Goal: Task Accomplishment & Management: Use online tool/utility

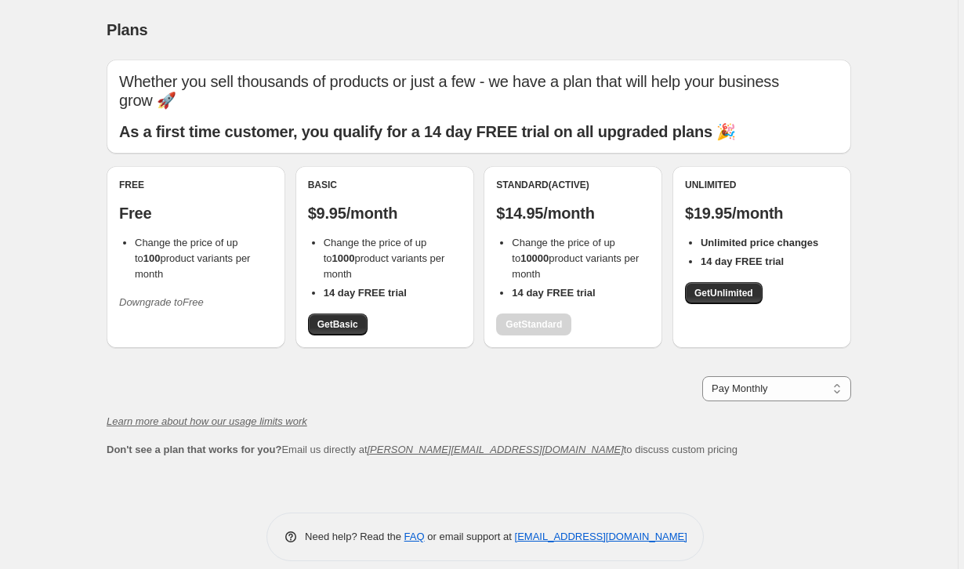
click at [545, 255] on li "Change the price of up to 10000 product variants per month" at bounding box center [581, 258] width 138 height 47
click at [728, 287] on span "Get Unlimited" at bounding box center [723, 293] width 59 height 13
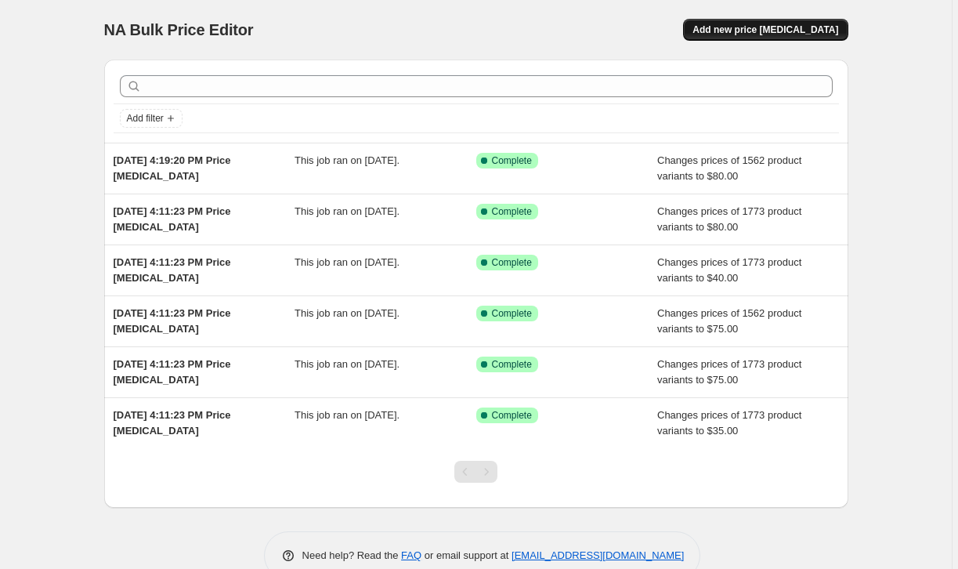
click at [747, 39] on button "Add new price [MEDICAL_DATA]" at bounding box center [765, 30] width 165 height 22
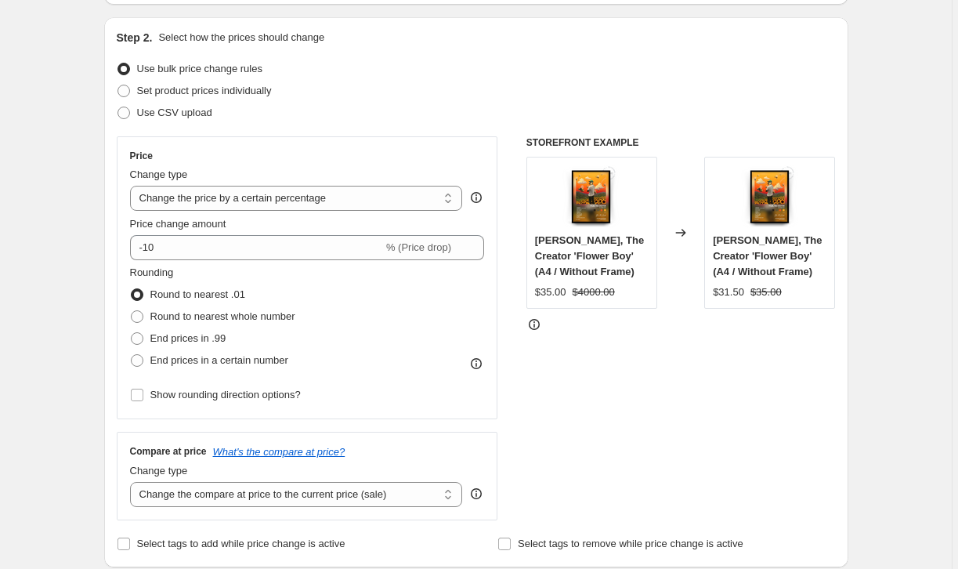
scroll to position [174, 0]
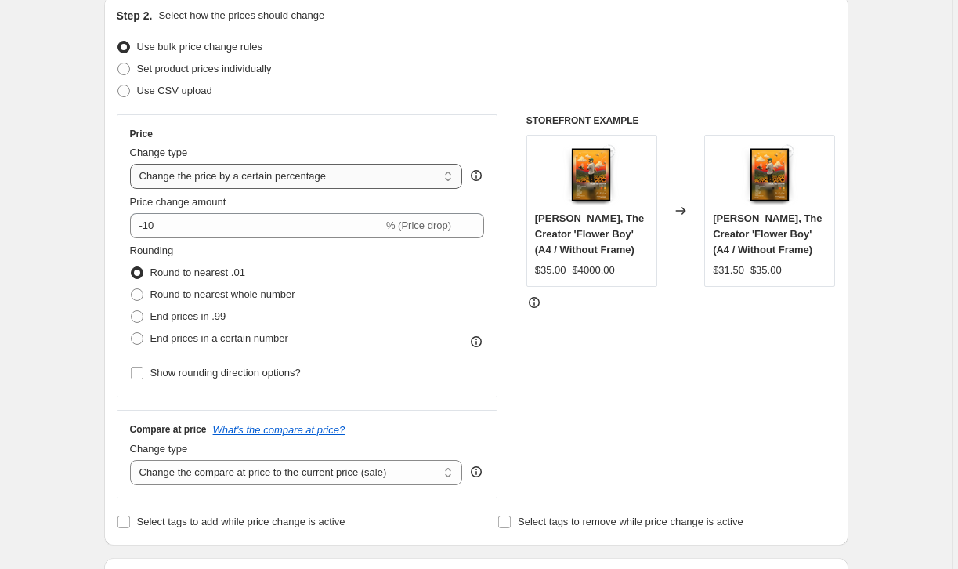
select select "no_change"
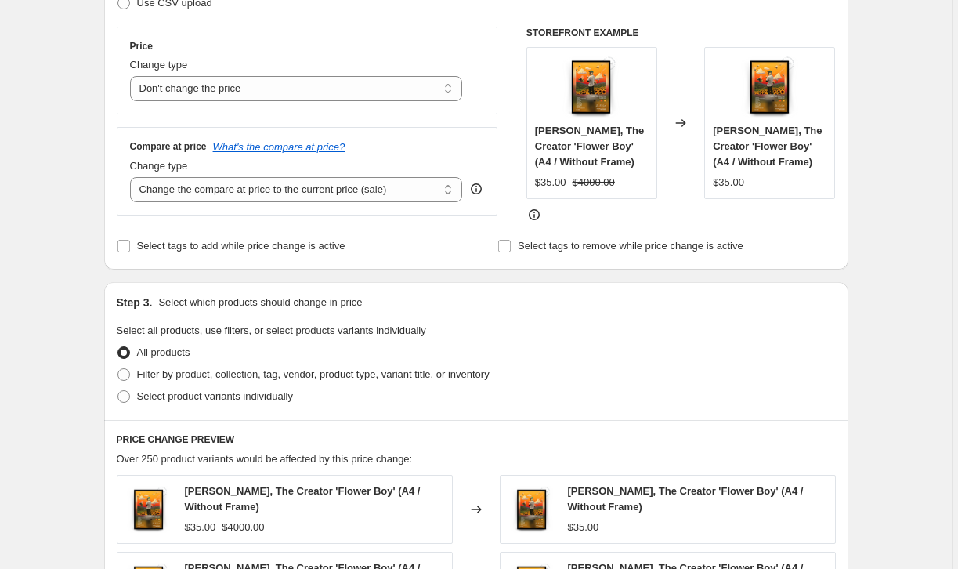
scroll to position [277, 0]
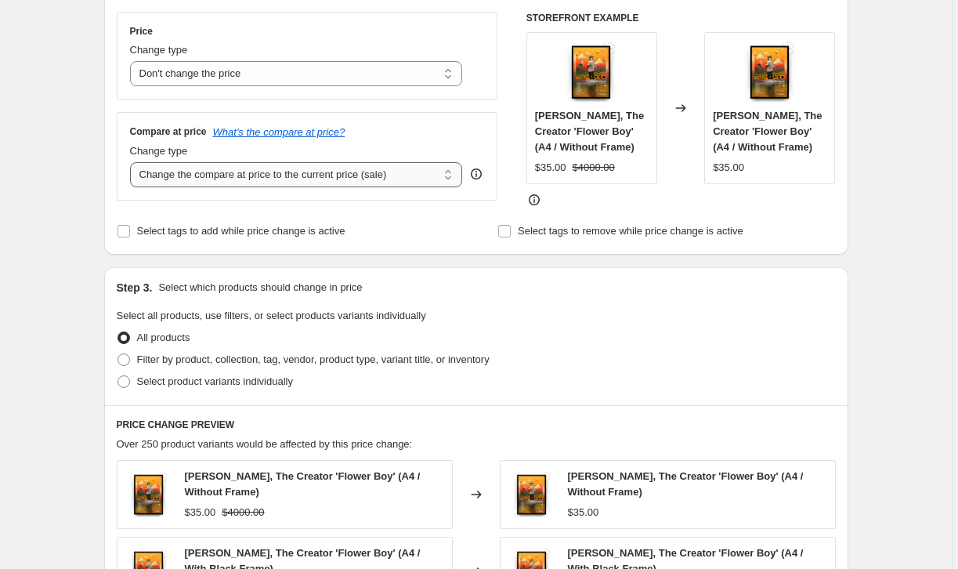
select select "remove"
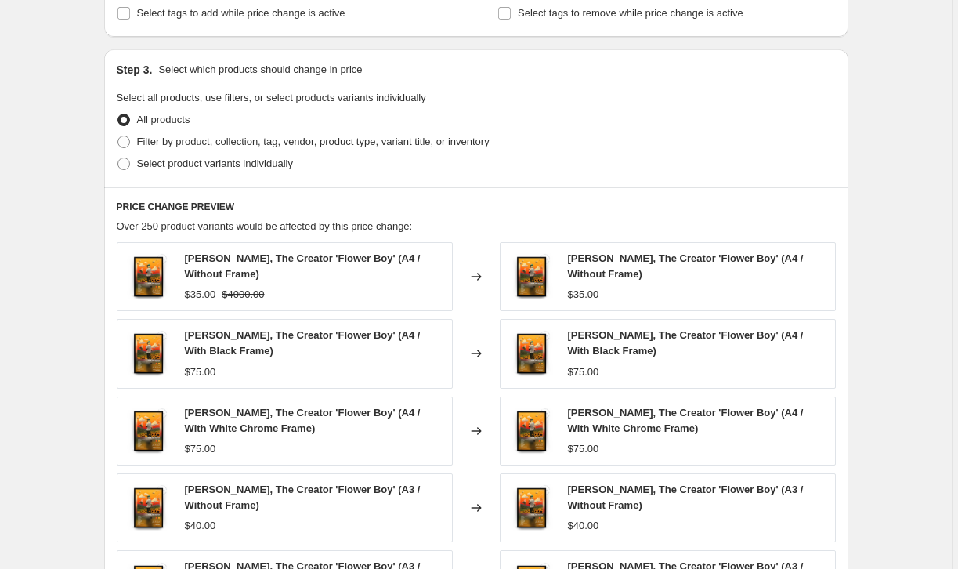
scroll to position [494, 0]
click at [126, 142] on span at bounding box center [124, 142] width 13 height 13
click at [118, 137] on input "Filter by product, collection, tag, vendor, product type, variant title, or inv…" at bounding box center [118, 136] width 1 height 1
radio input "true"
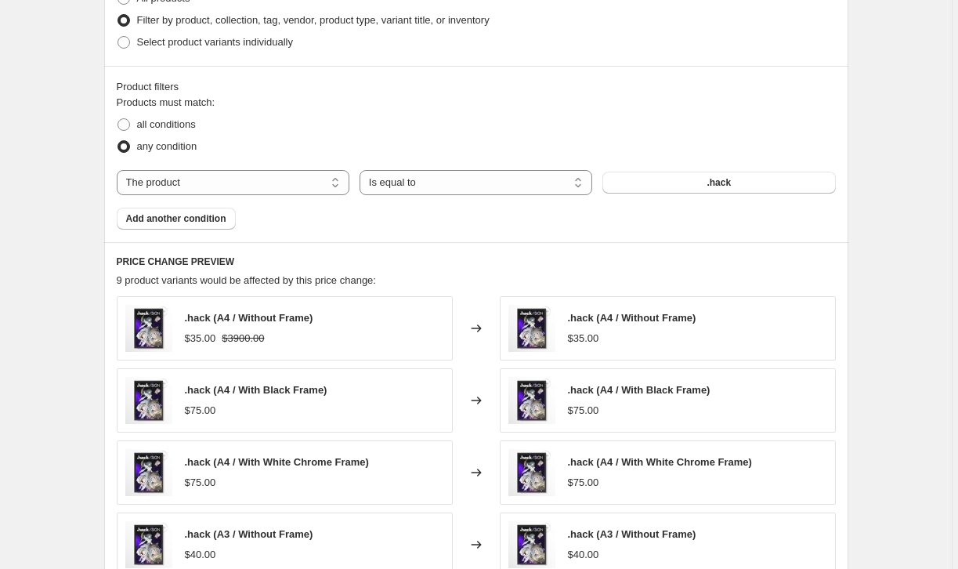
scroll to position [610, 0]
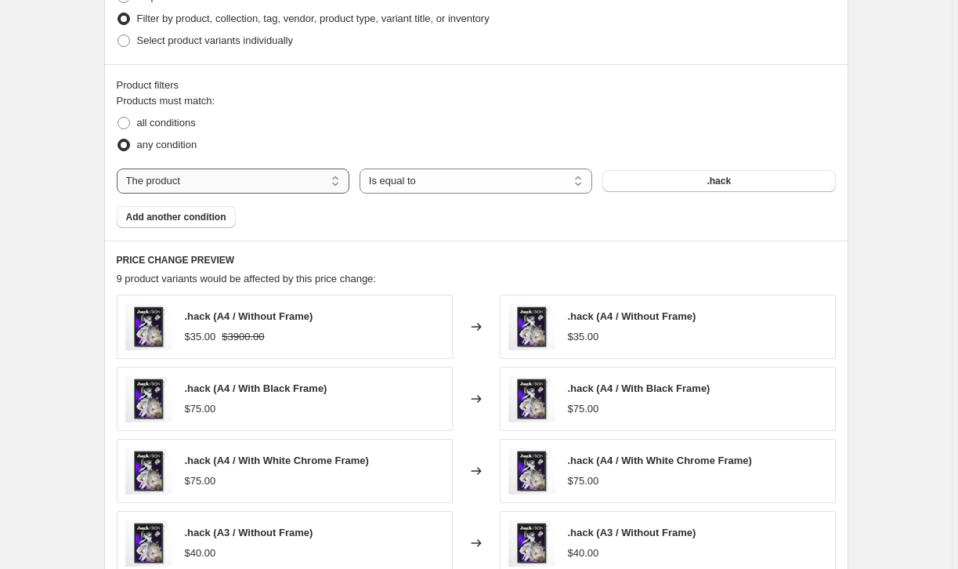
select select "title"
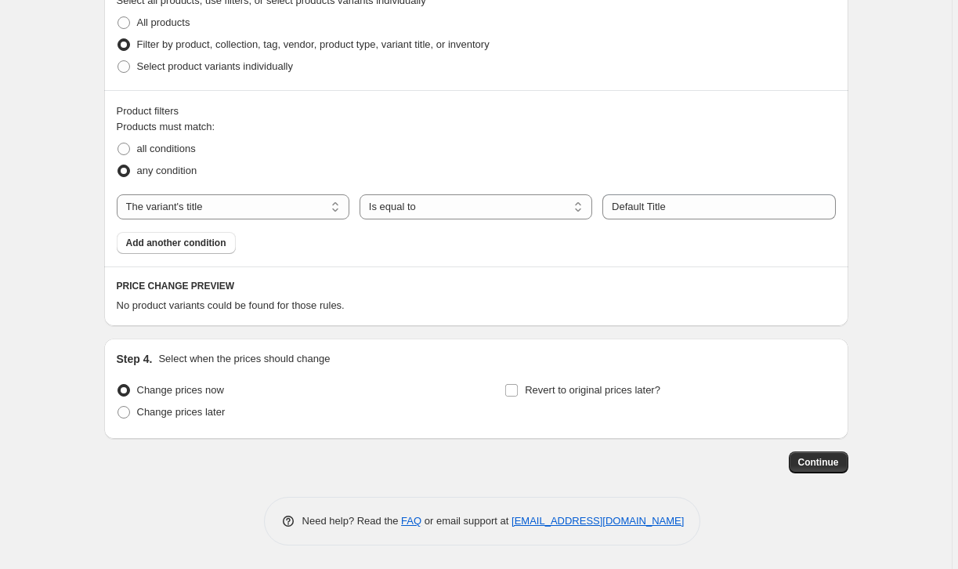
scroll to position [592, 0]
select select "contains"
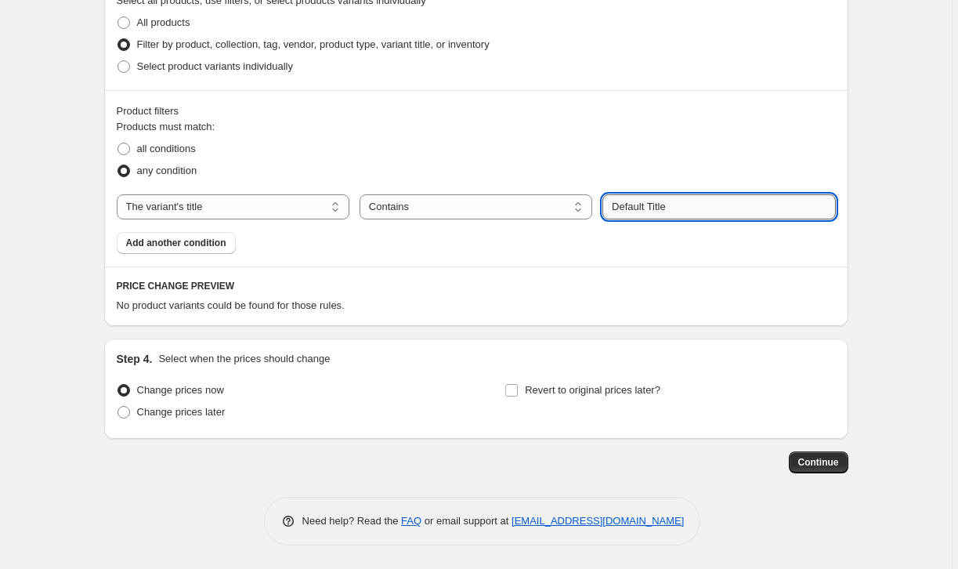
click at [664, 205] on input "Default Title" at bounding box center [719, 206] width 233 height 25
click at [656, 206] on input "Default TitAle" at bounding box center [719, 206] width 233 height 25
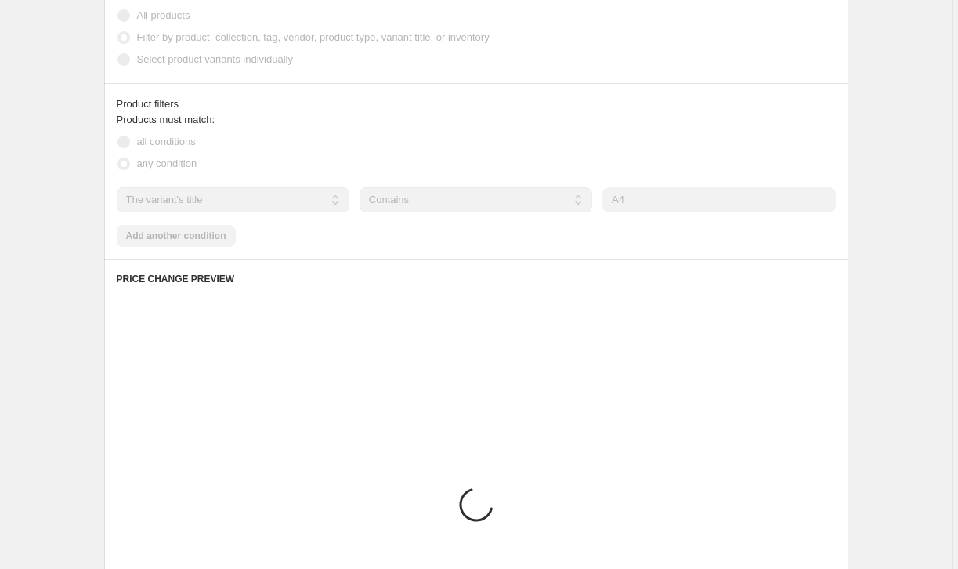
click at [930, 298] on div "Create new price change job. This page is ready Create new price change job Dra…" at bounding box center [476, 181] width 952 height 1547
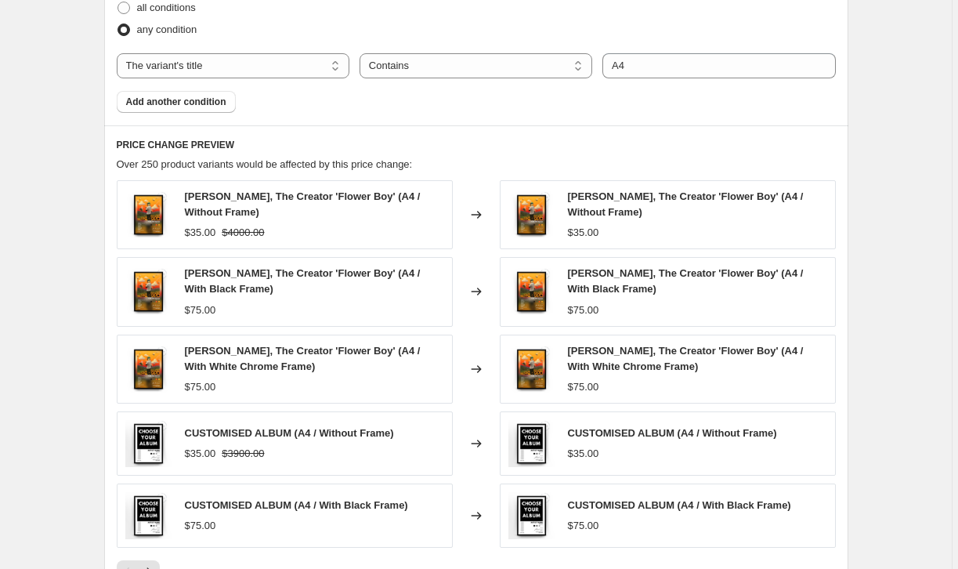
scroll to position [731, 0]
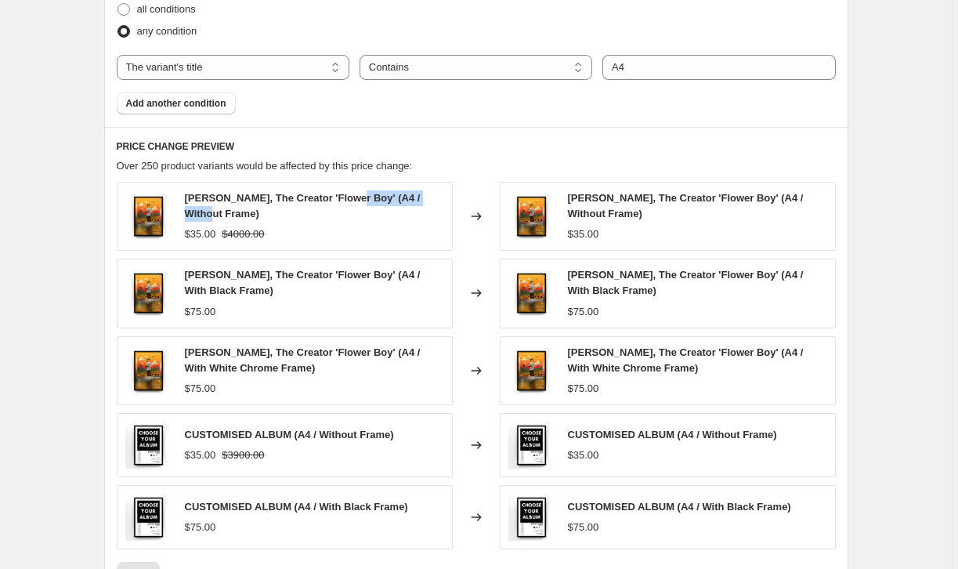
drag, startPoint x: 350, startPoint y: 197, endPoint x: 219, endPoint y: 221, distance: 133.1
click at [219, 219] on span "Tyler, The Creator 'Flower Boy' (A4 / Without Frame)" at bounding box center [303, 205] width 236 height 27
copy span "A4 / Without Frame"
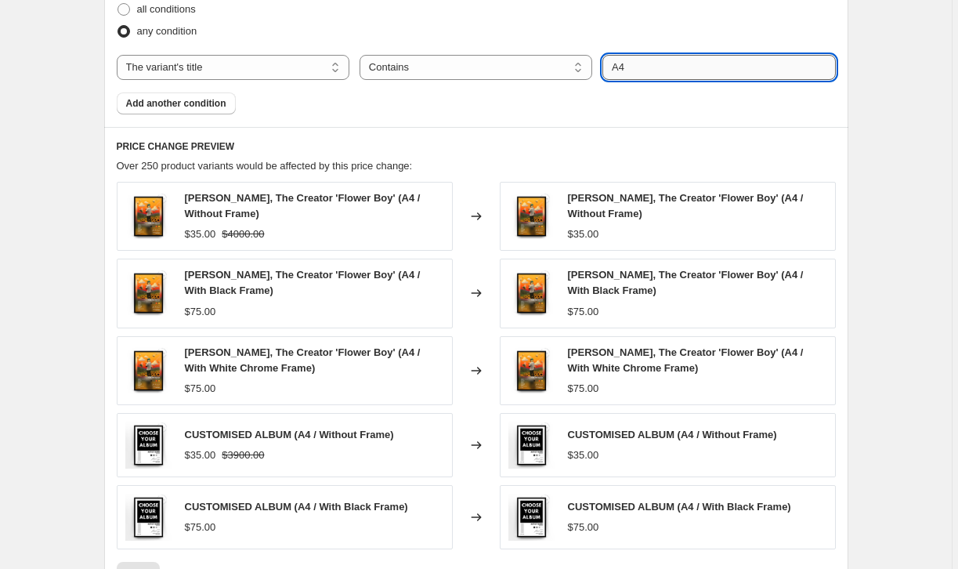
click at [657, 66] on input "A4" at bounding box center [719, 67] width 233 height 25
paste input "/ Without Frame"
type input "A4 / Without Frame"
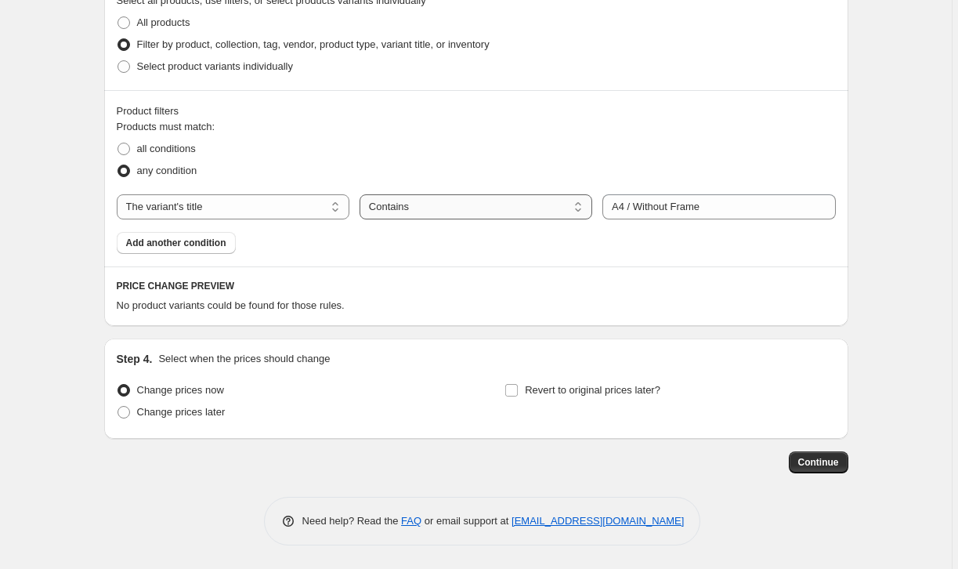
scroll to position [592, 0]
select select "equal"
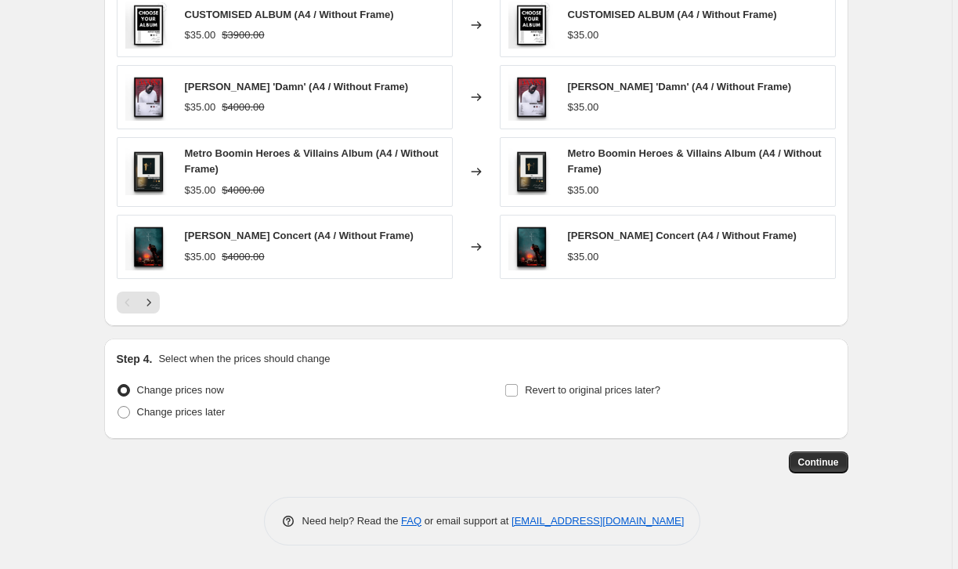
scroll to position [997, 0]
click at [833, 466] on span "Continue" at bounding box center [818, 462] width 41 height 13
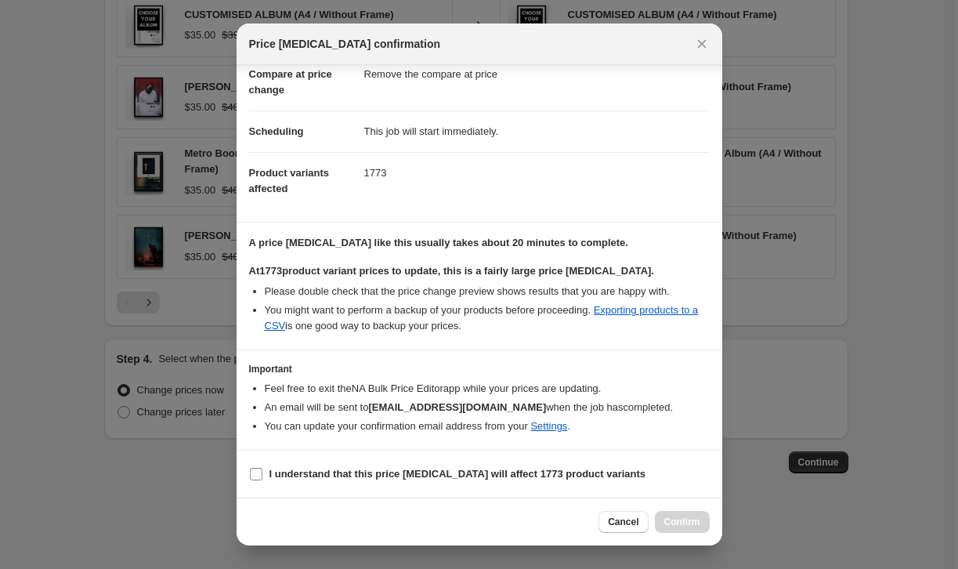
scroll to position [81, 0]
click at [266, 474] on label "I understand that this price change job will affect 1773 product variants" at bounding box center [447, 474] width 397 height 22
click at [262, 474] on input "I understand that this price change job will affect 1773 product variants" at bounding box center [256, 474] width 13 height 13
checkbox input "true"
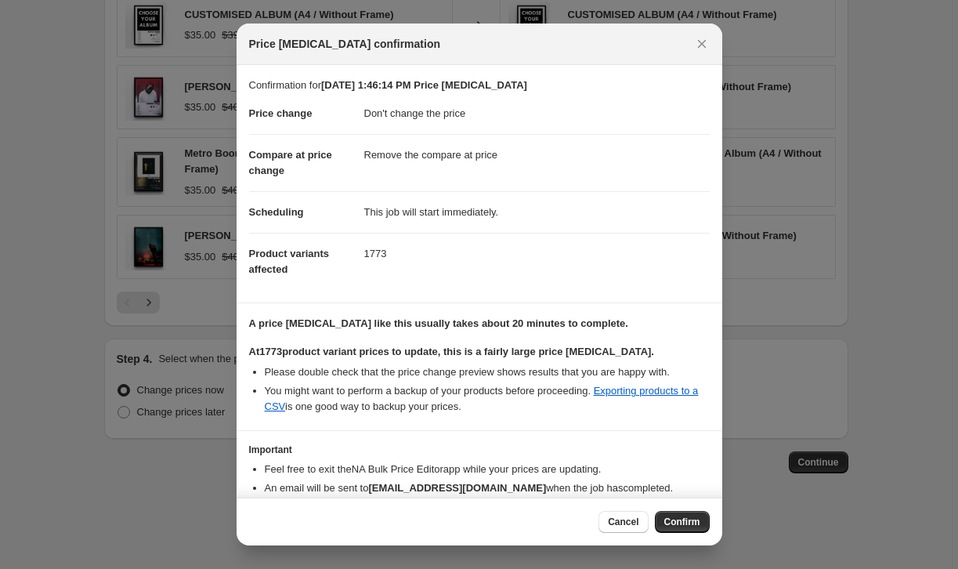
scroll to position [0, 0]
click at [692, 518] on span "Confirm" at bounding box center [682, 522] width 36 height 13
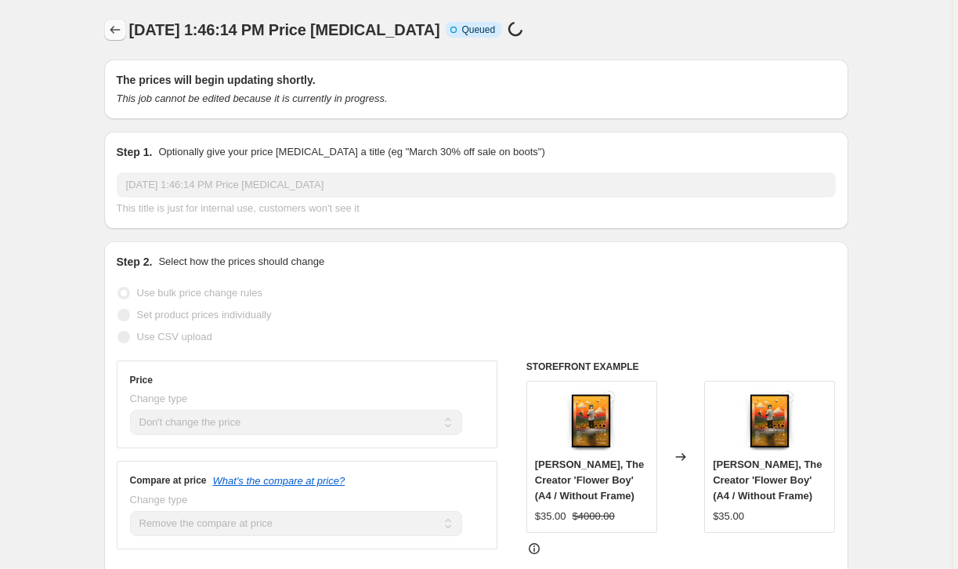
click at [119, 30] on icon "Price change jobs" at bounding box center [115, 30] width 16 height 16
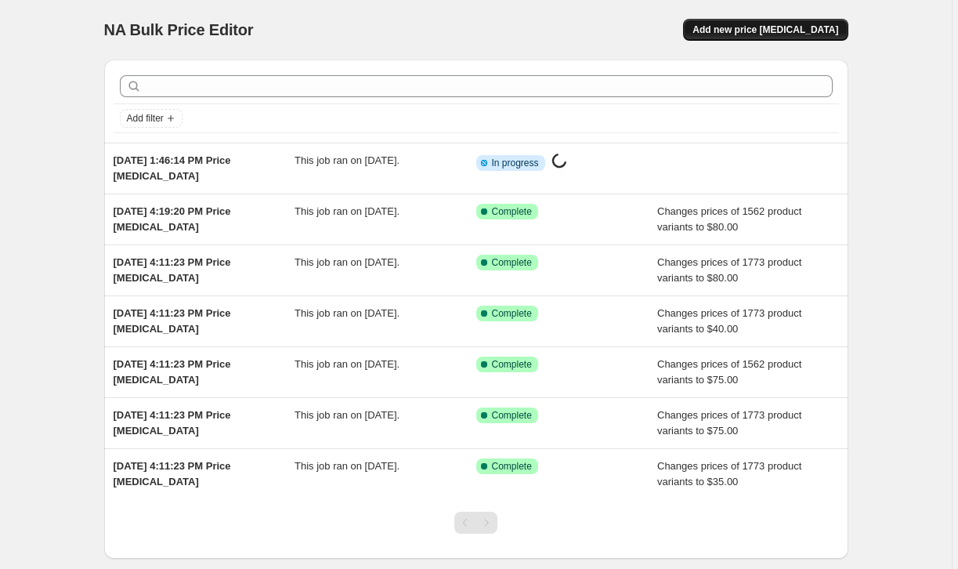
click at [805, 31] on span "Add new price change job" at bounding box center [766, 30] width 146 height 13
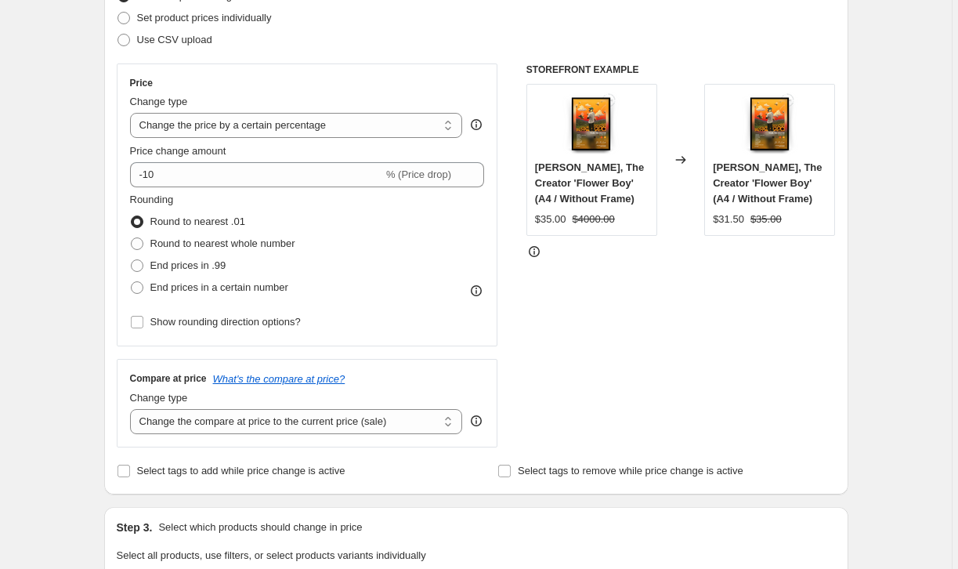
scroll to position [238, 0]
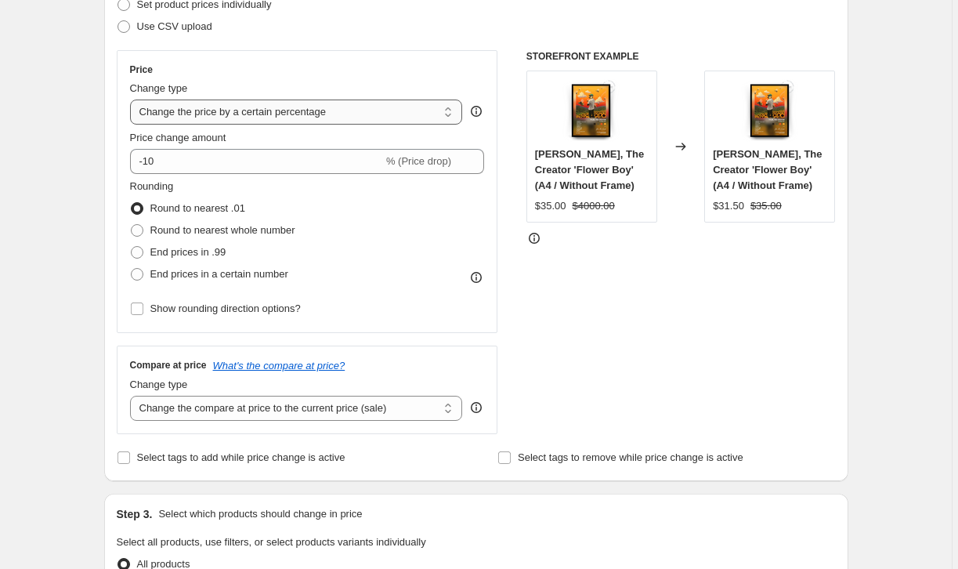
select select "to"
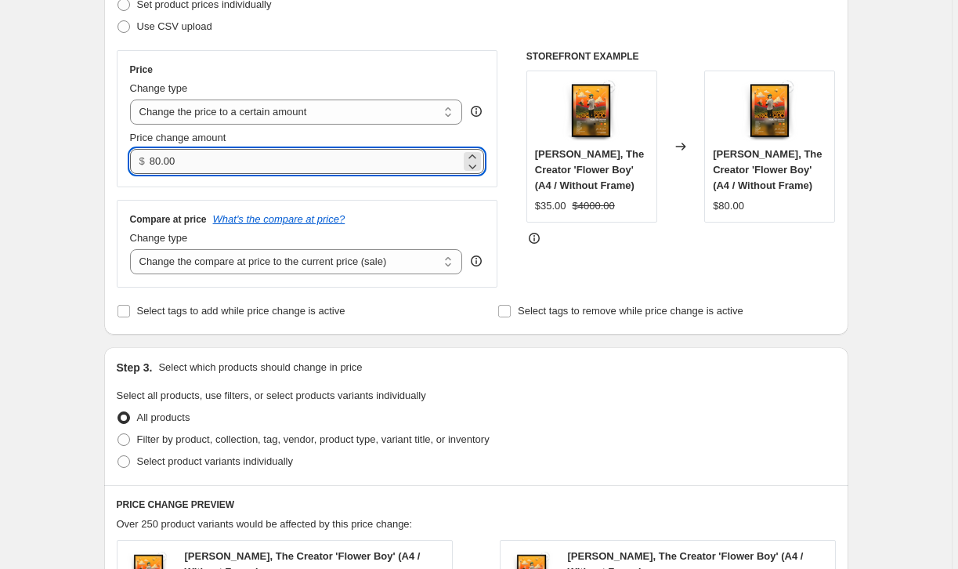
click at [252, 165] on input "80.00" at bounding box center [305, 161] width 311 height 25
type input "44.87"
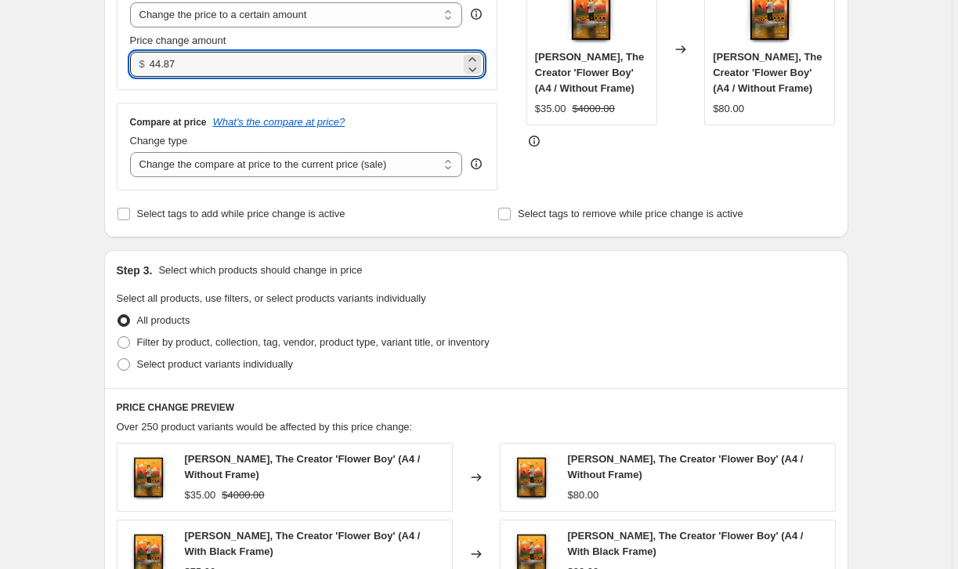
scroll to position [337, 0]
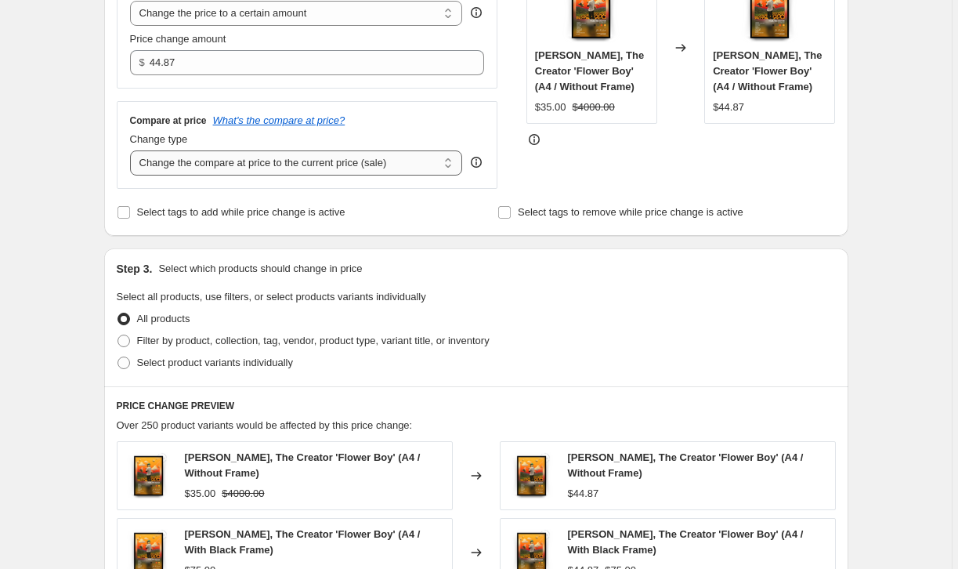
select select "remove"
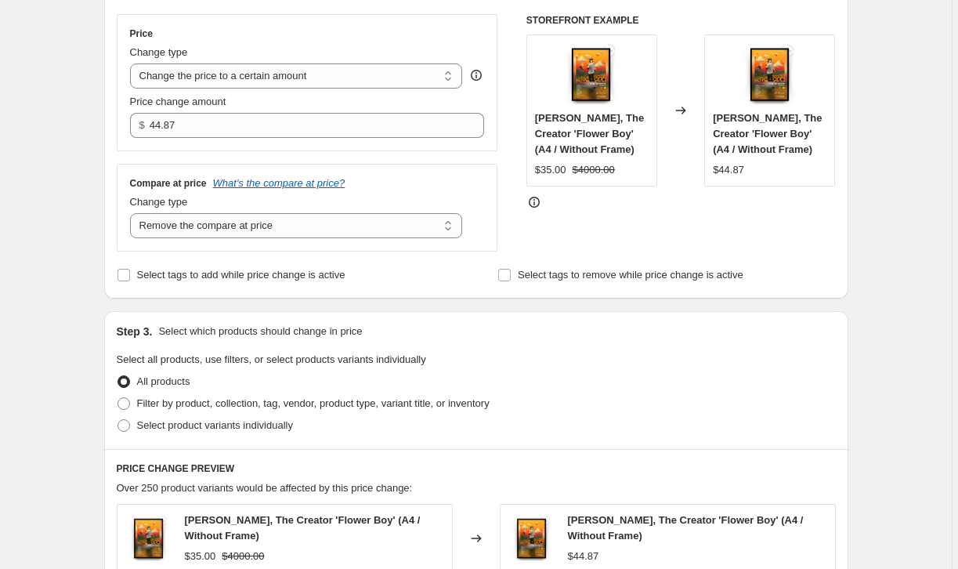
scroll to position [267, 0]
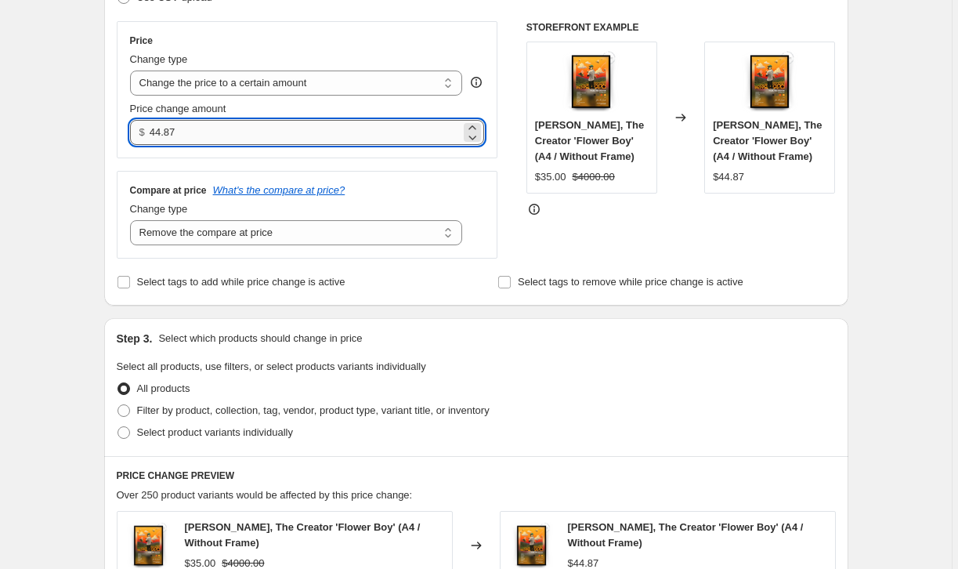
click at [208, 125] on input "44.87" at bounding box center [305, 132] width 311 height 25
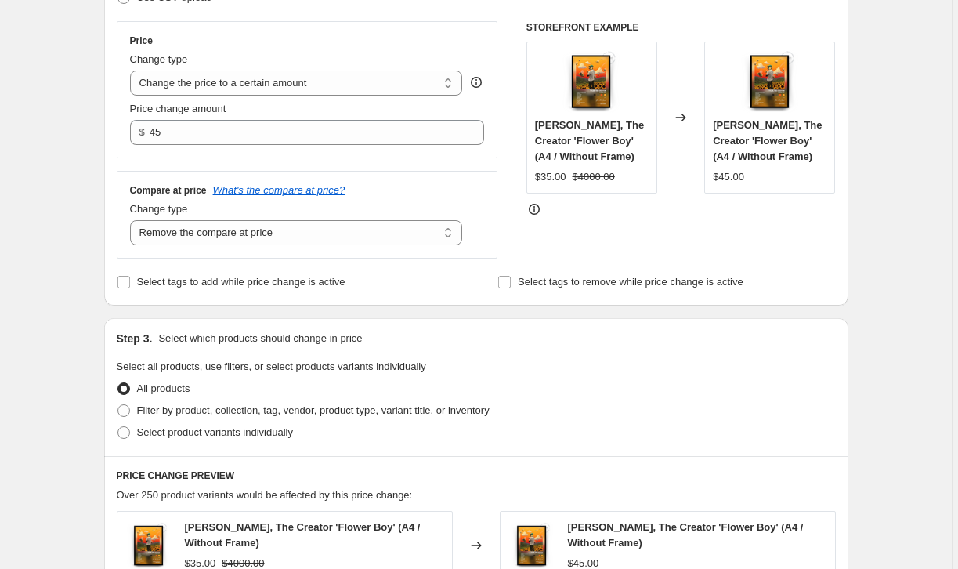
type input "45.00"
click at [594, 317] on div "Step 1. Optionally give your price change job a title (eg "March 30% off sale o…" at bounding box center [470, 431] width 757 height 1303
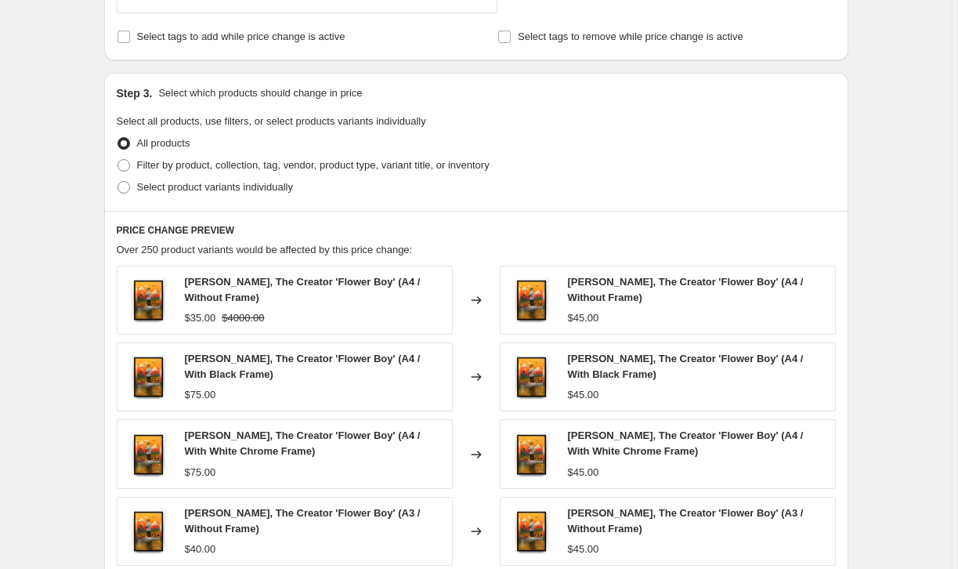
scroll to position [517, 0]
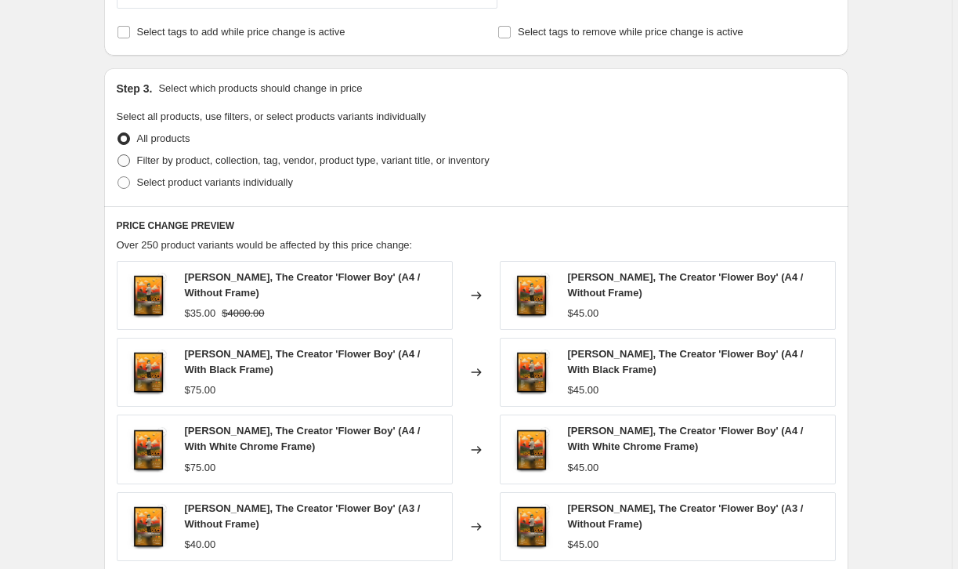
click at [121, 156] on span at bounding box center [124, 160] width 13 height 13
click at [118, 155] on input "Filter by product, collection, tag, vendor, product type, variant title, or inv…" at bounding box center [118, 154] width 1 height 1
radio input "true"
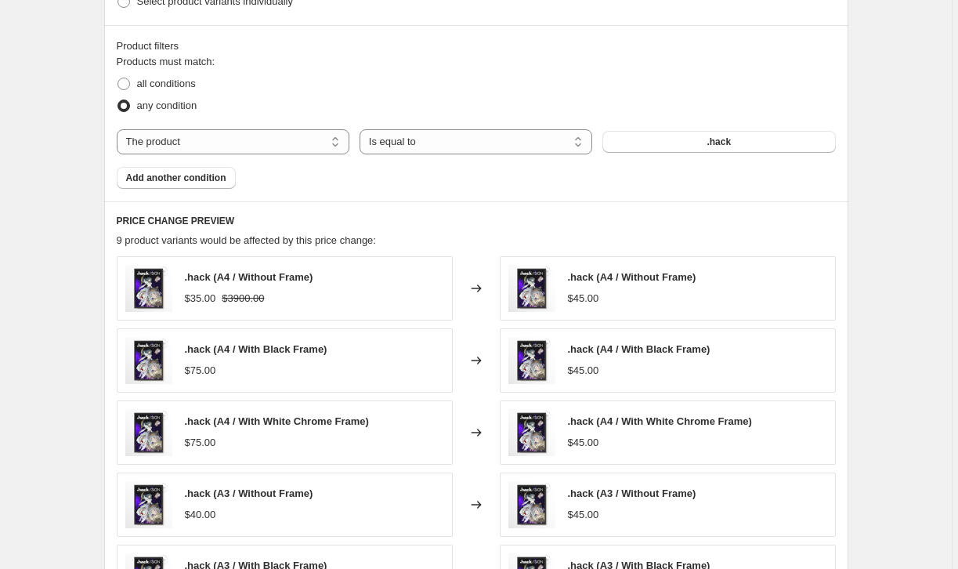
scroll to position [747, 0]
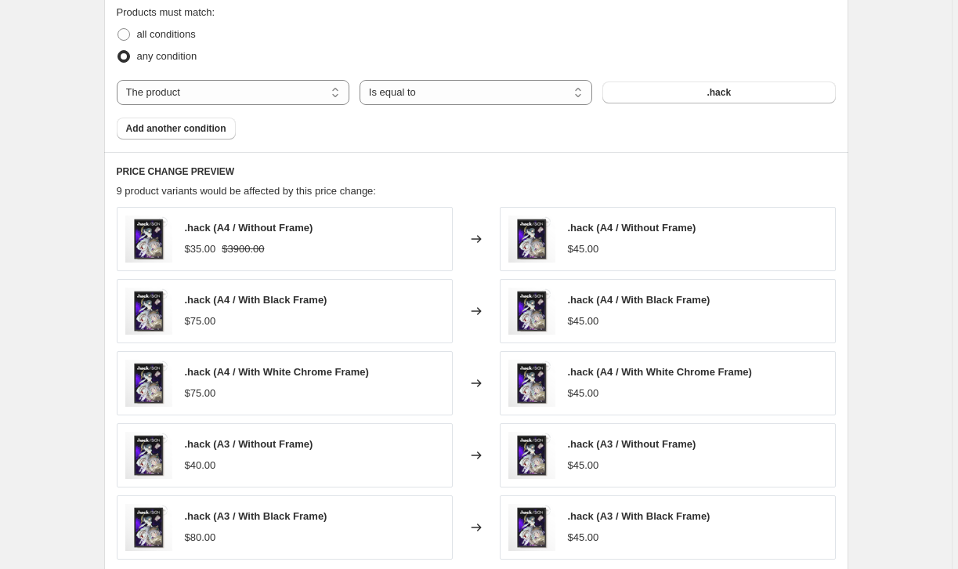
click at [266, 72] on div "Products must match: all conditions any condition The product The product's col…" at bounding box center [476, 72] width 719 height 135
select select "title"
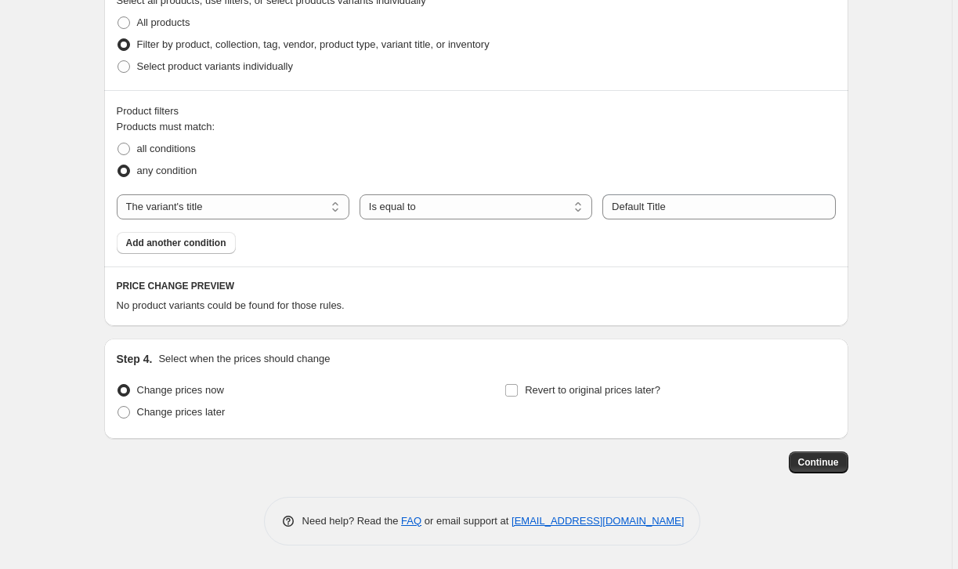
scroll to position [633, 0]
select select "contains"
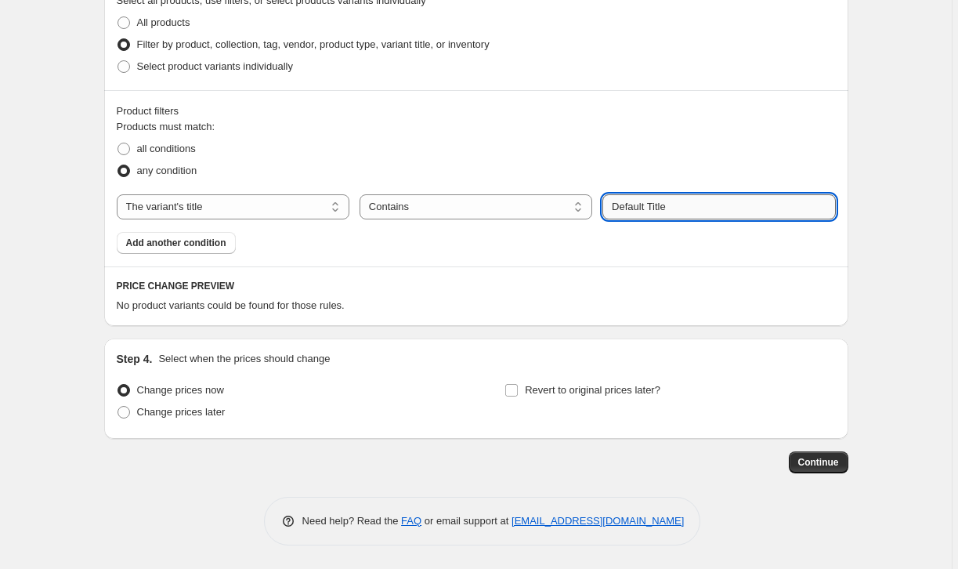
click at [696, 208] on input "Default Title" at bounding box center [719, 206] width 233 height 25
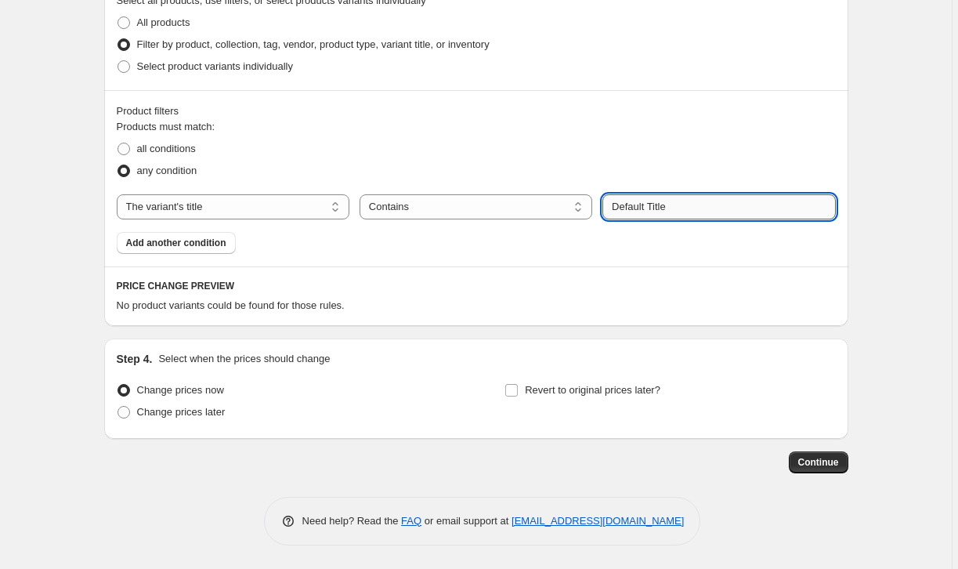
click at [696, 208] on input "Default Title" at bounding box center [719, 206] width 233 height 25
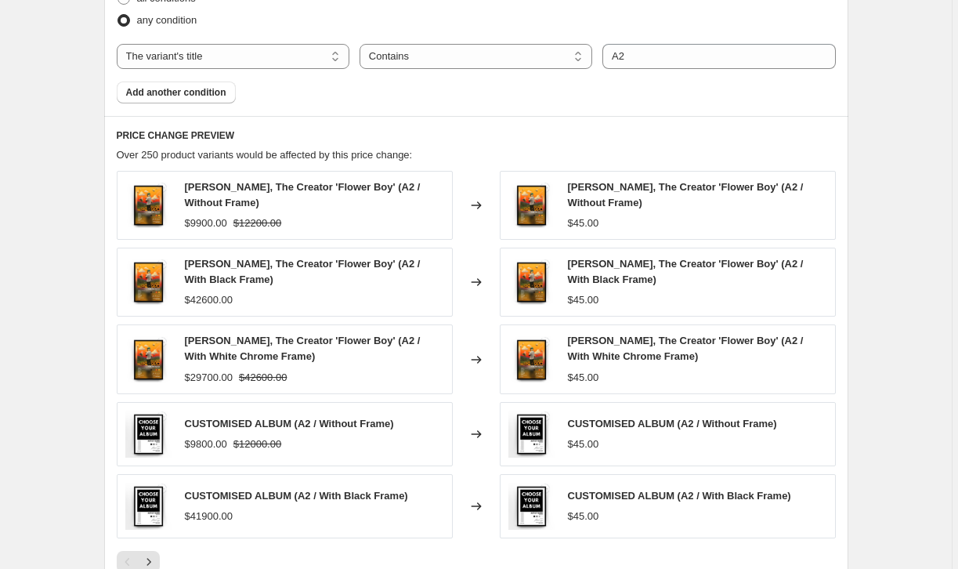
scroll to position [783, 0]
drag, startPoint x: 352, startPoint y: 188, endPoint x: 216, endPoint y: 203, distance: 136.4
click at [217, 203] on span "Tyler, The Creator 'Flower Boy' (A2 / Without Frame)" at bounding box center [303, 195] width 236 height 27
copy span "A2 / Without Frame"
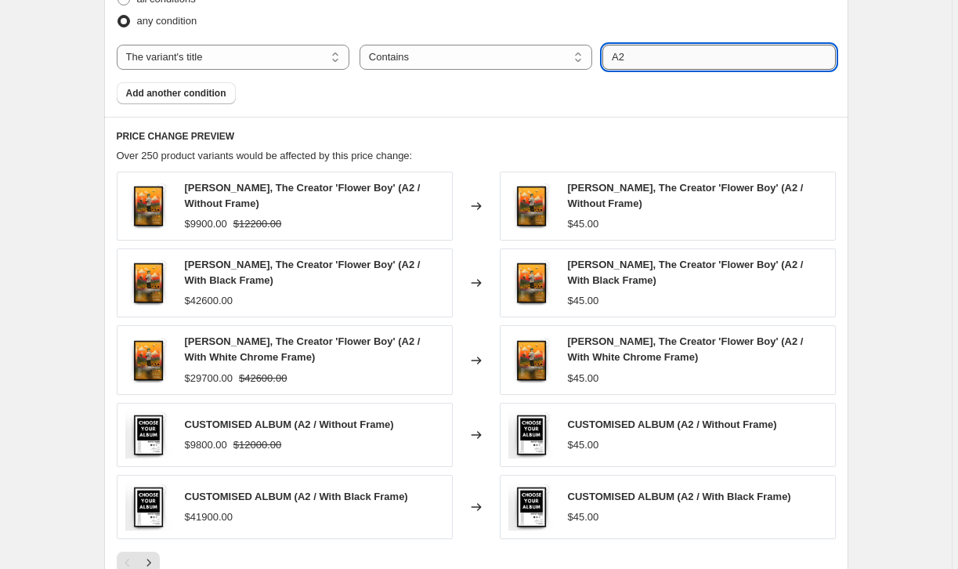
click at [749, 56] on input "A2" at bounding box center [719, 57] width 233 height 25
paste input "/ Without Frame"
type input "A2 / Without Frame"
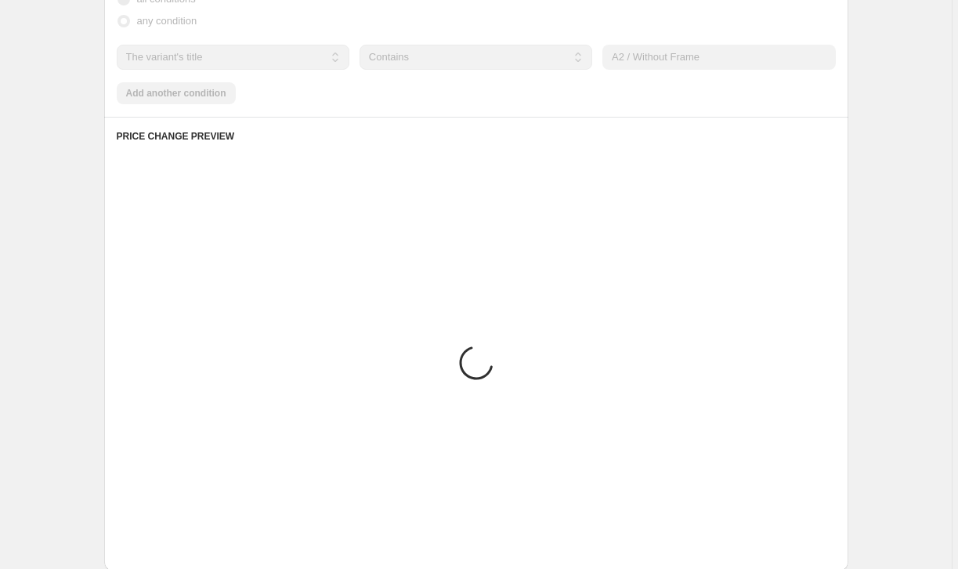
select select "equal"
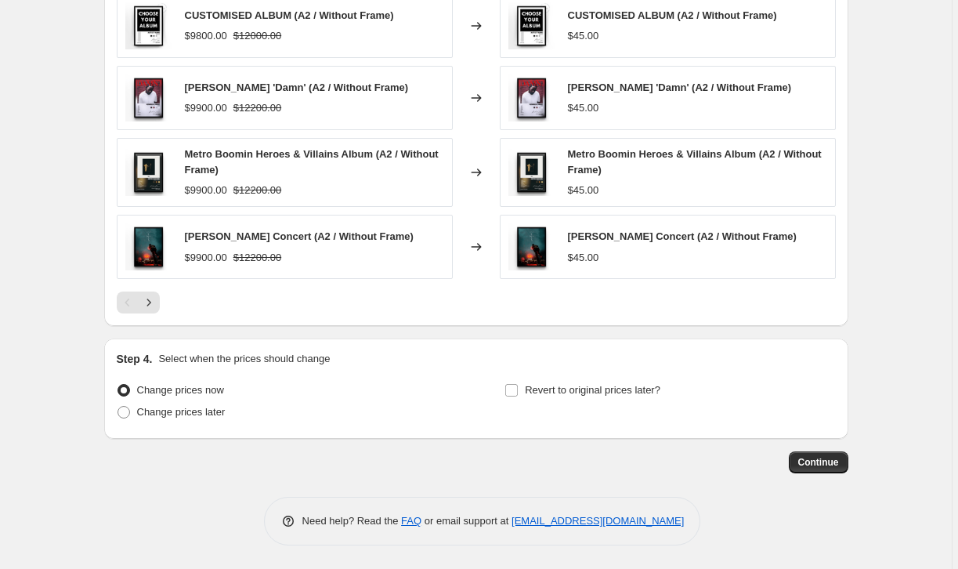
scroll to position [1037, 0]
click at [834, 459] on span "Continue" at bounding box center [818, 462] width 41 height 13
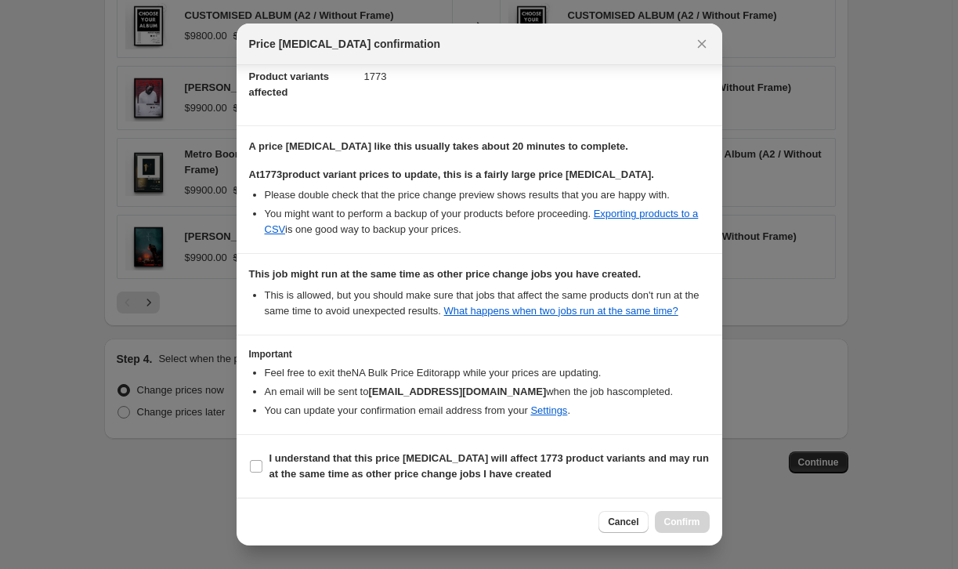
scroll to position [193, 0]
click at [256, 465] on input "I understand that this price change job will affect 1773 product variants and m…" at bounding box center [256, 466] width 13 height 13
checkbox input "true"
click at [688, 524] on span "Confirm" at bounding box center [682, 522] width 36 height 13
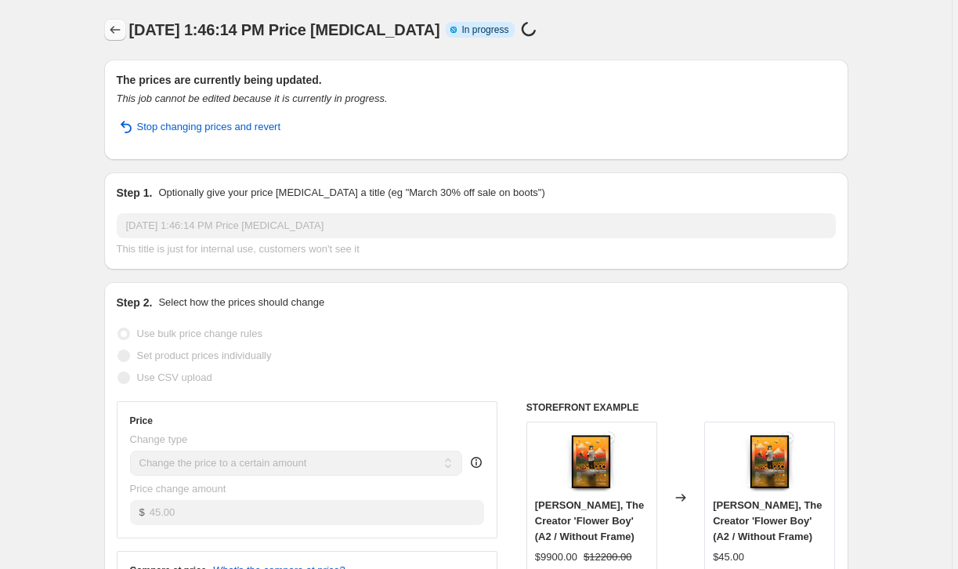
click at [119, 30] on icon "Price change jobs" at bounding box center [115, 30] width 16 height 16
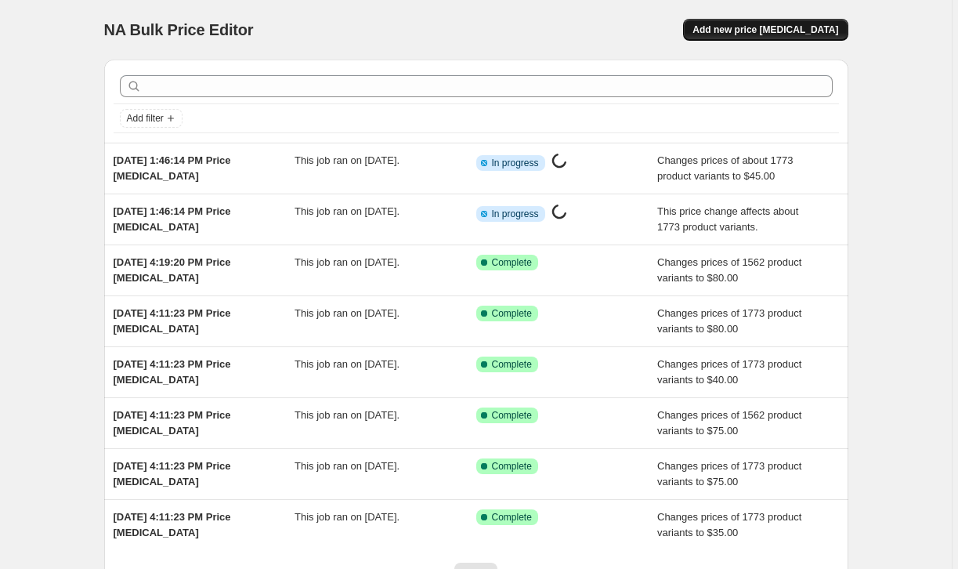
click at [785, 28] on span "Add new price change job" at bounding box center [766, 30] width 146 height 13
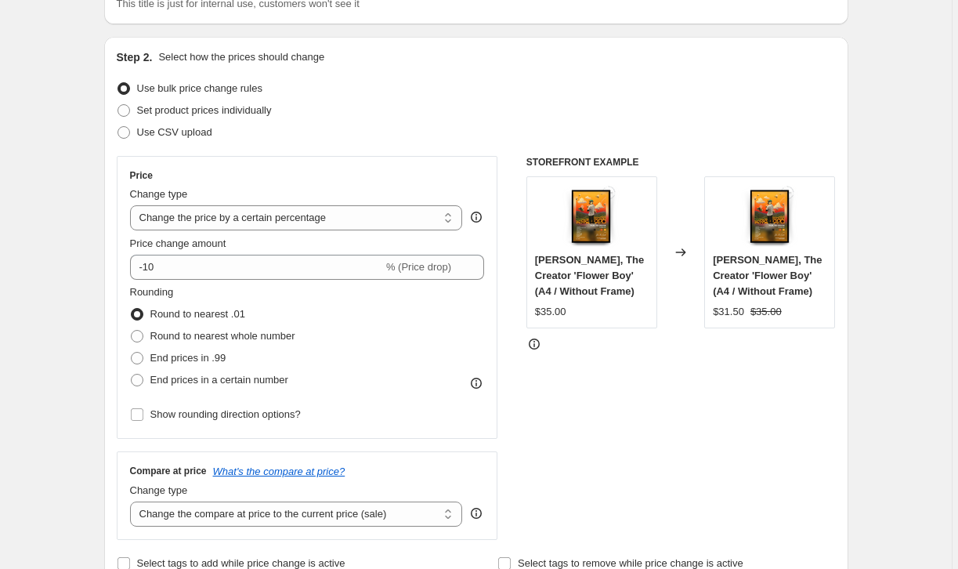
scroll to position [143, 0]
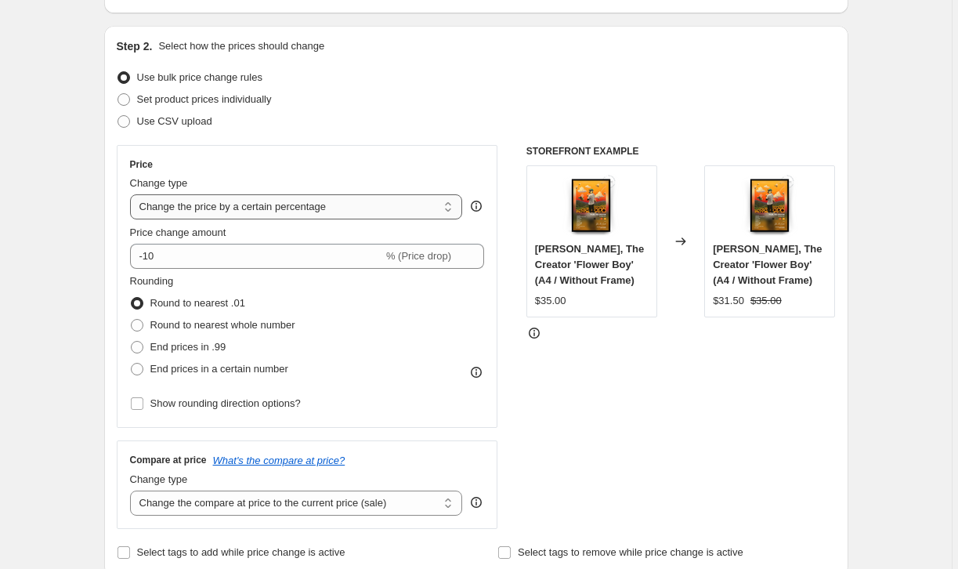
select select "to"
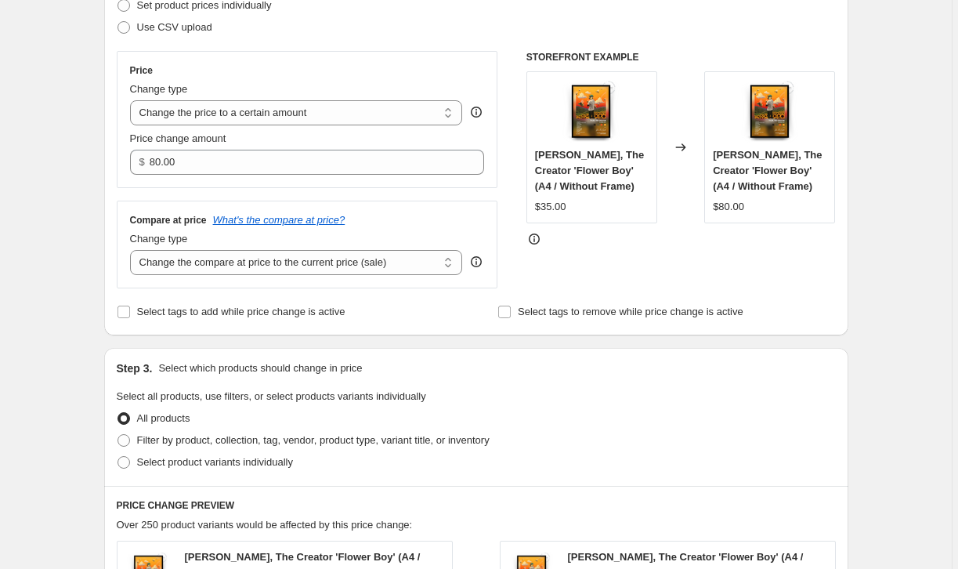
scroll to position [262, 0]
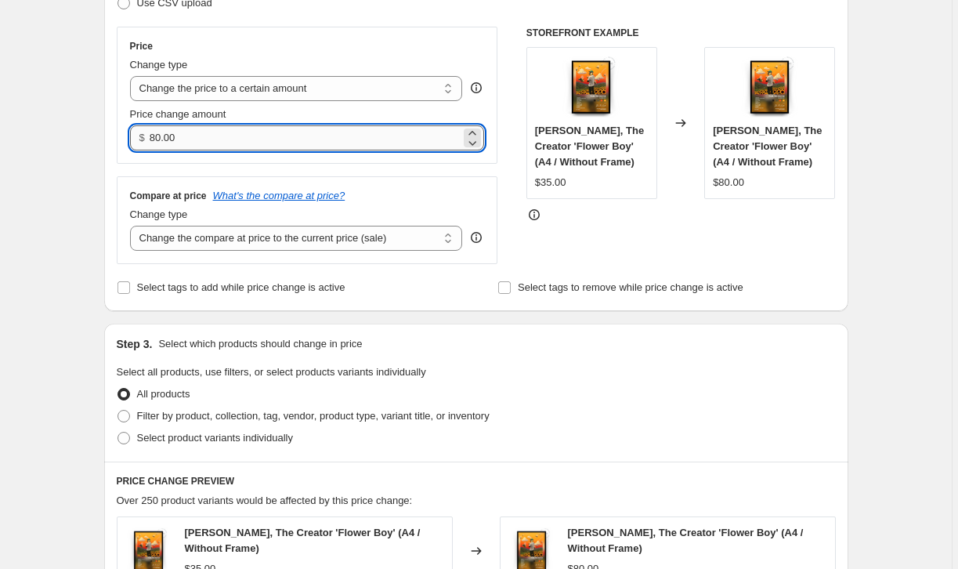
click at [168, 143] on input "80.00" at bounding box center [305, 137] width 311 height 25
type input "90.00"
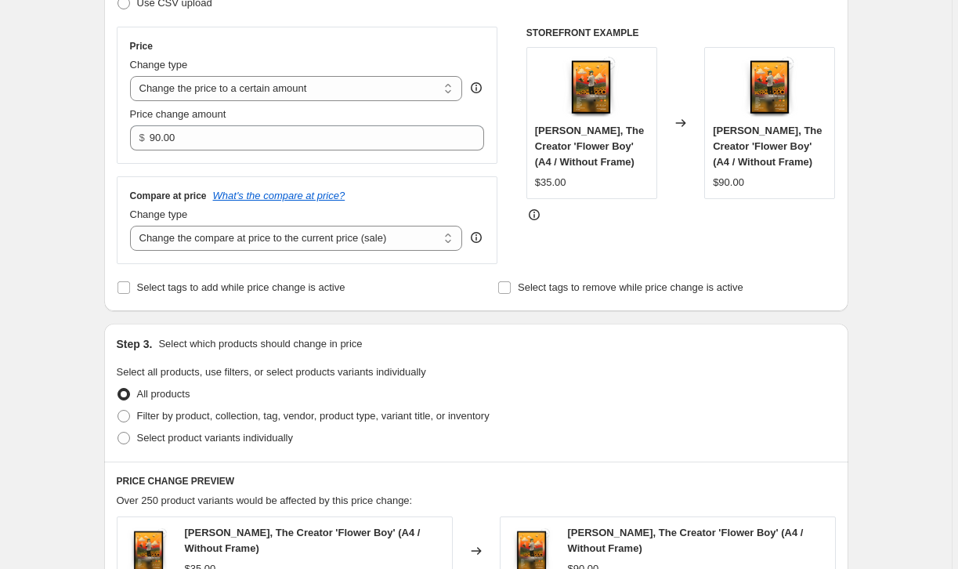
click at [479, 290] on div "Select tags to add while price change is active Select tags to remove while pri…" at bounding box center [476, 288] width 719 height 22
select select "remove"
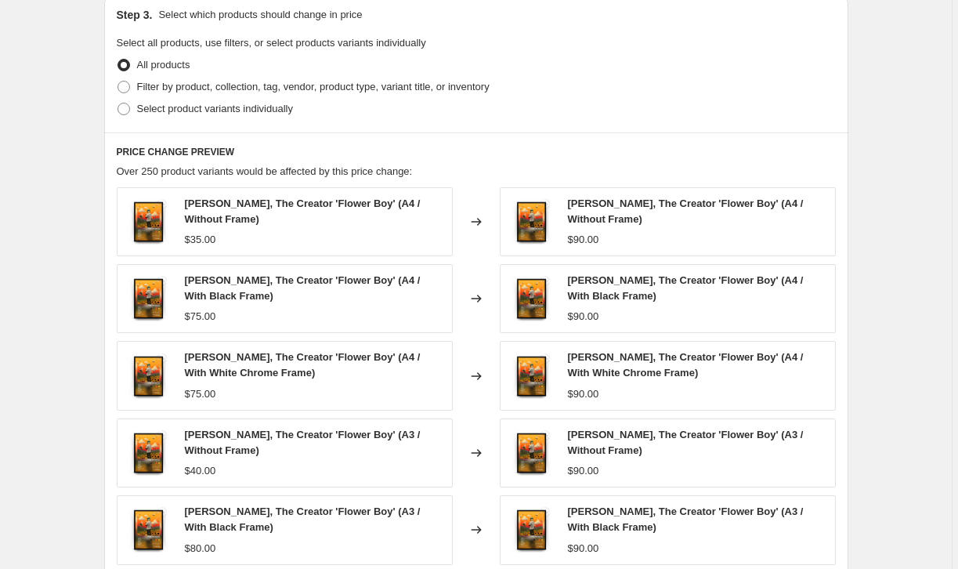
scroll to position [592, 0]
click at [119, 81] on span at bounding box center [124, 86] width 14 height 14
click at [118, 81] on input "Filter by product, collection, tag, vendor, product type, variant title, or inv…" at bounding box center [118, 80] width 1 height 1
radio input "true"
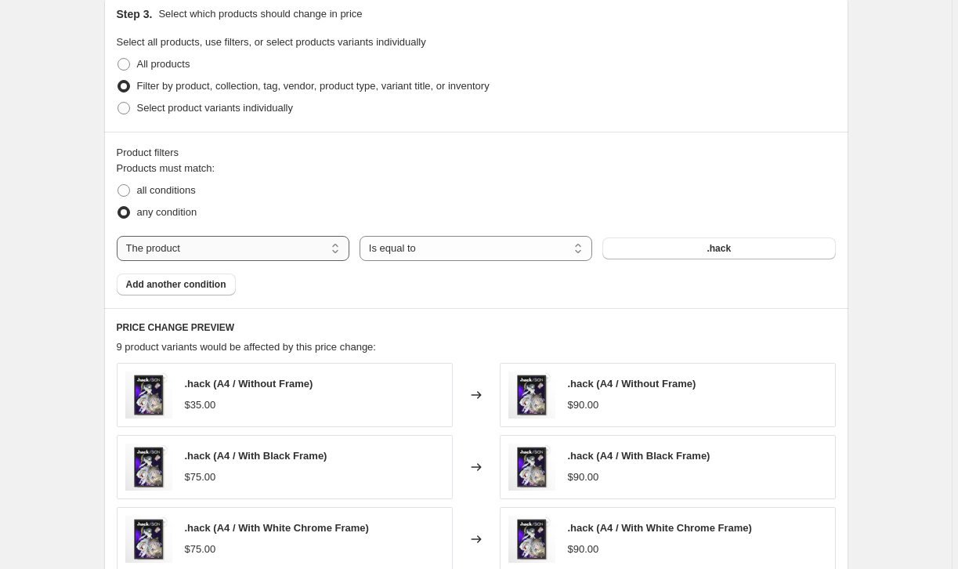
select select "title"
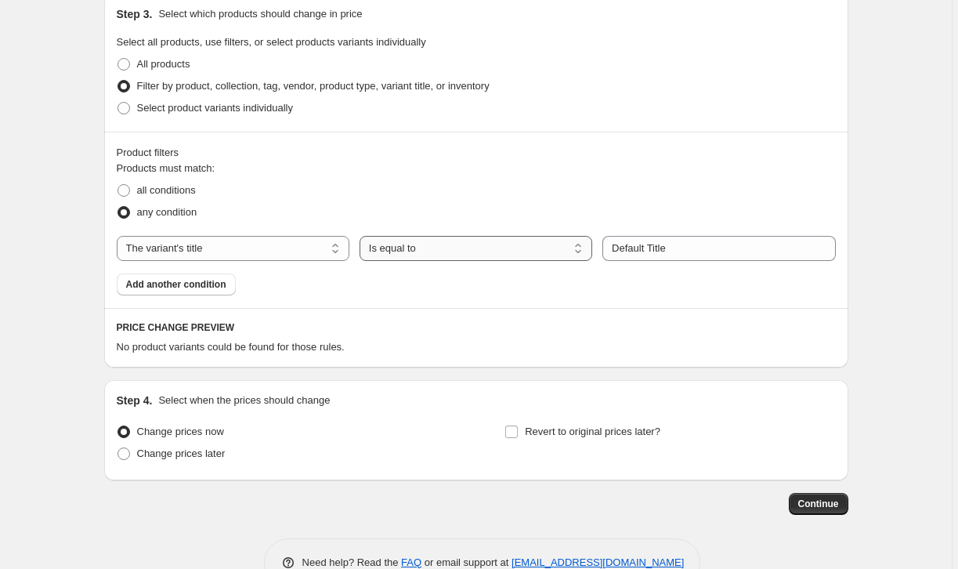
select select "contains"
click at [691, 247] on input "Default Title" at bounding box center [719, 248] width 233 height 25
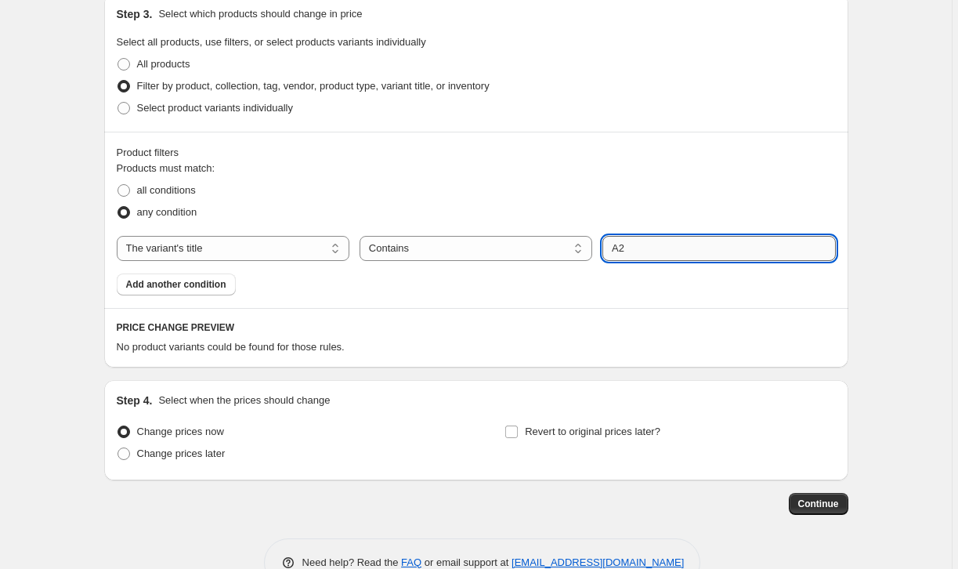
click at [625, 2] on button "Submit" at bounding box center [625, 2] width 45 height 16
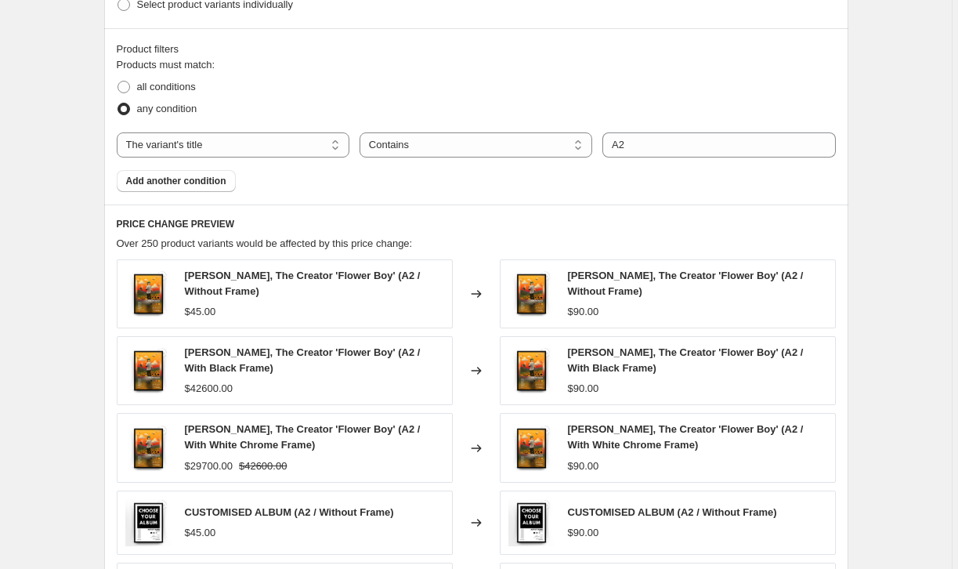
scroll to position [698, 0]
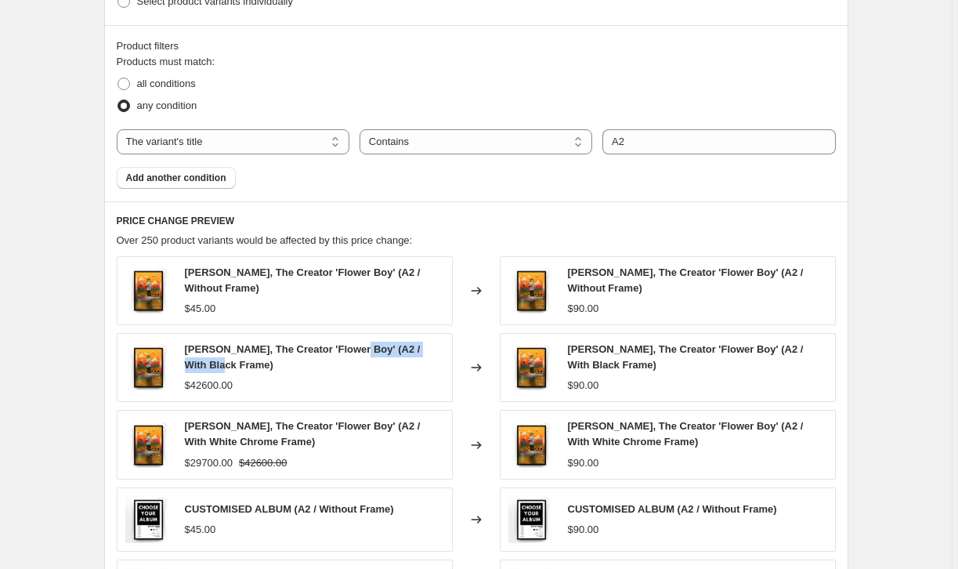
drag, startPoint x: 353, startPoint y: 349, endPoint x: 219, endPoint y: 367, distance: 134.3
click at [219, 367] on span "Tyler, The Creator 'Flower Boy' (A2 / With Black Frame)" at bounding box center [303, 356] width 236 height 27
copy span "2 / With Black Frame"
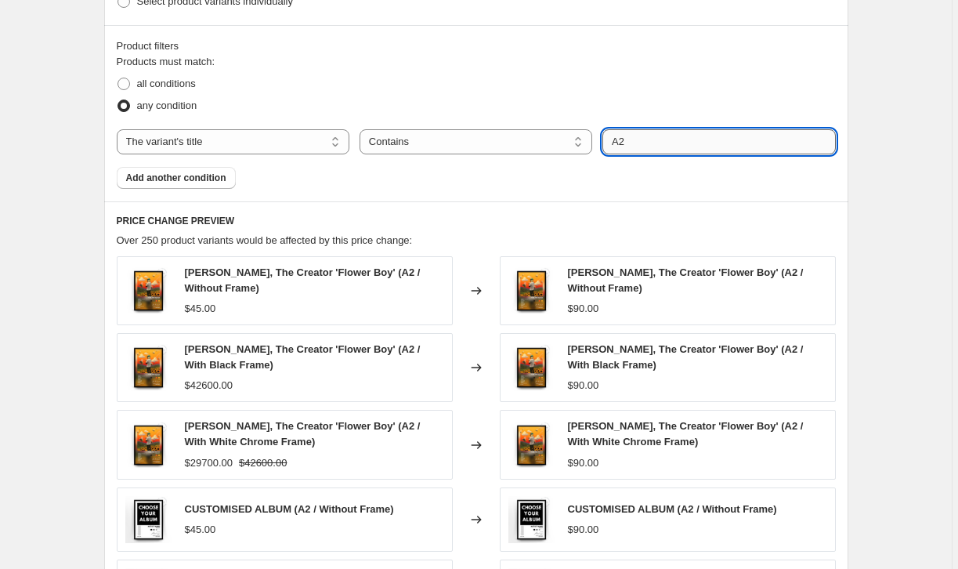
click at [656, 136] on input "A2" at bounding box center [719, 141] width 233 height 25
paste input "2 / With Black Frame"
click at [656, 136] on input "2 / With Black Frame" at bounding box center [719, 141] width 233 height 25
click at [617, 142] on input "2 / With Black Frame" at bounding box center [719, 141] width 233 height 25
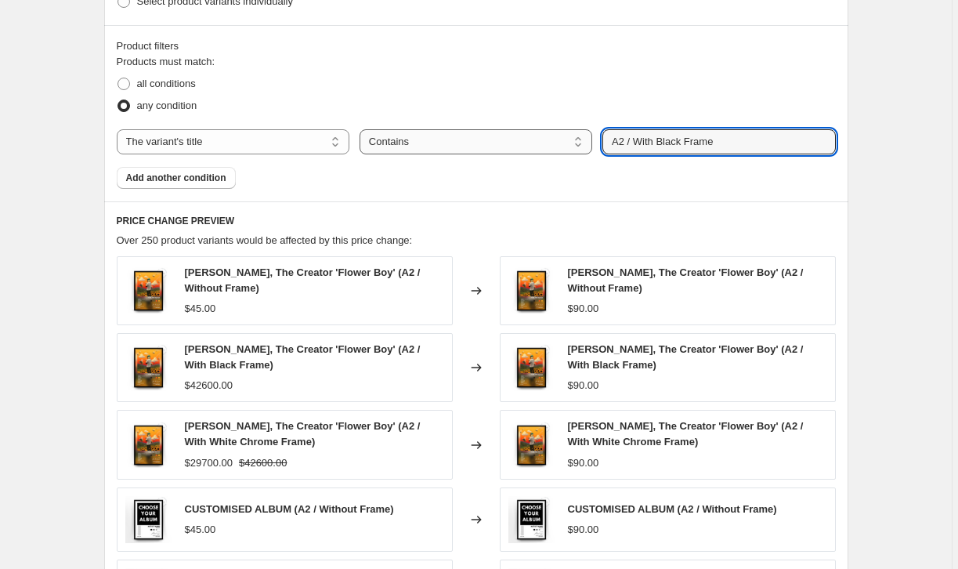
type input "A2 / With Black Frame"
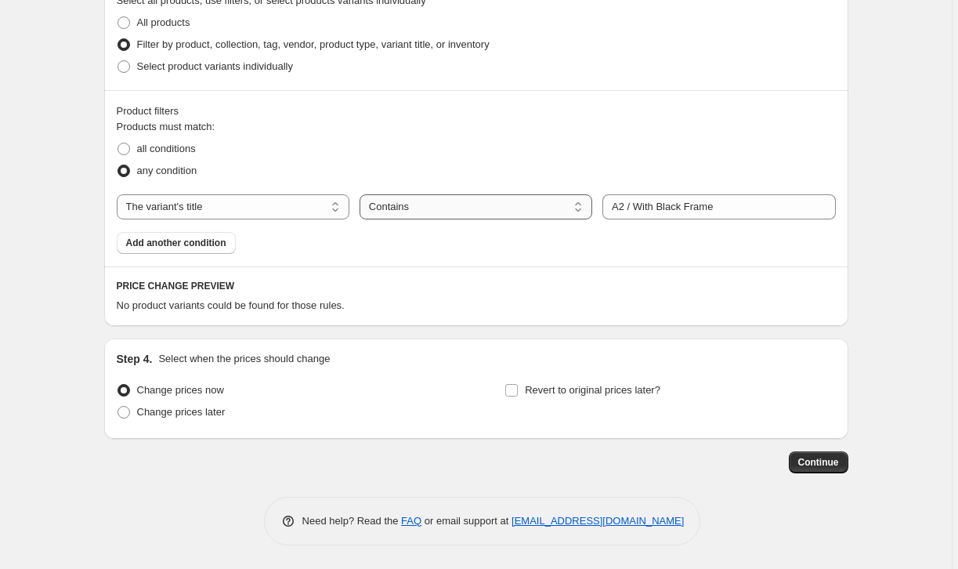
scroll to position [633, 0]
select select "equal"
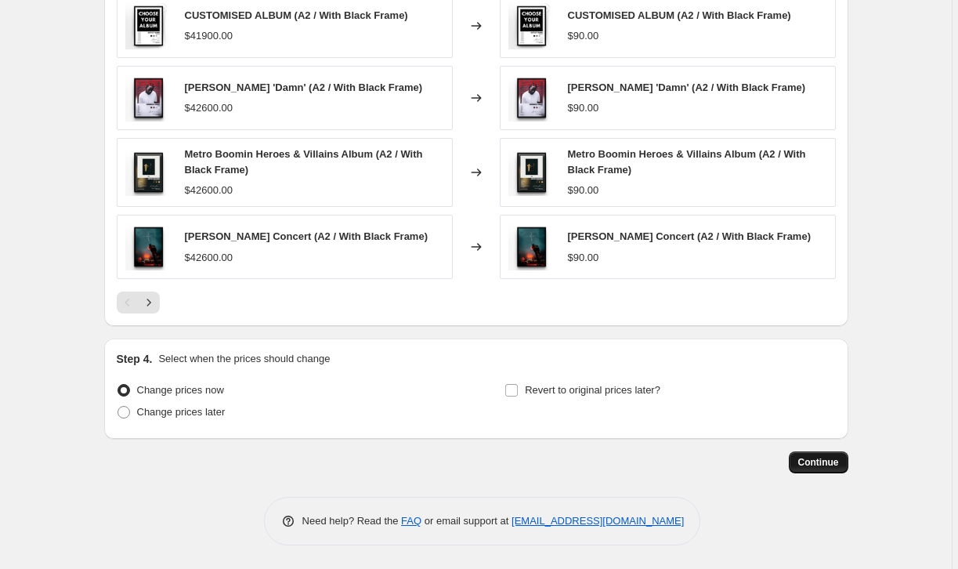
scroll to position [1037, 0]
click at [812, 461] on span "Continue" at bounding box center [818, 462] width 41 height 13
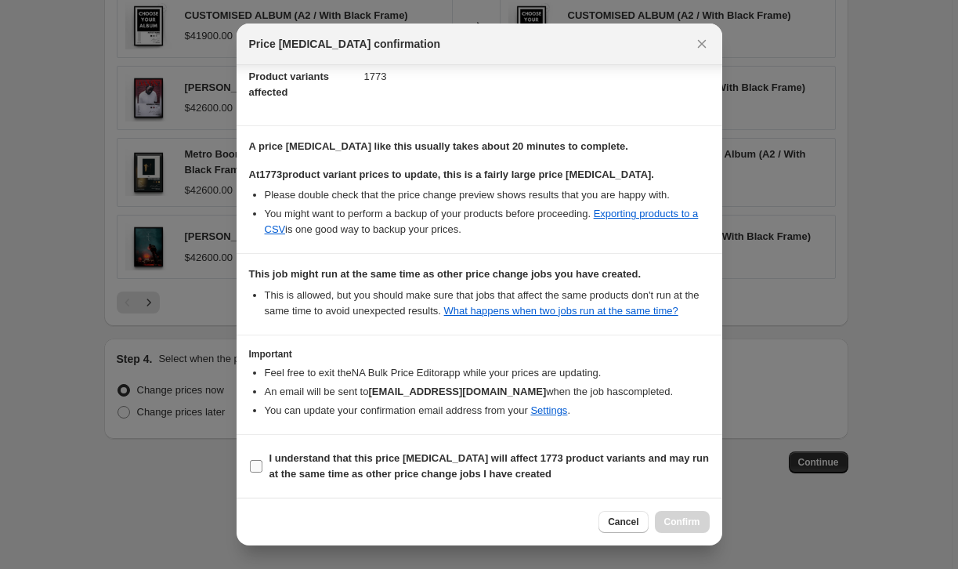
scroll to position [193, 0]
click at [262, 463] on span ":r7i:" at bounding box center [256, 466] width 14 height 14
click at [262, 463] on input "I understand that this price change job will affect 1773 product variants and m…" at bounding box center [256, 466] width 13 height 13
checkbox input "true"
click at [676, 524] on span "Confirm" at bounding box center [682, 522] width 36 height 13
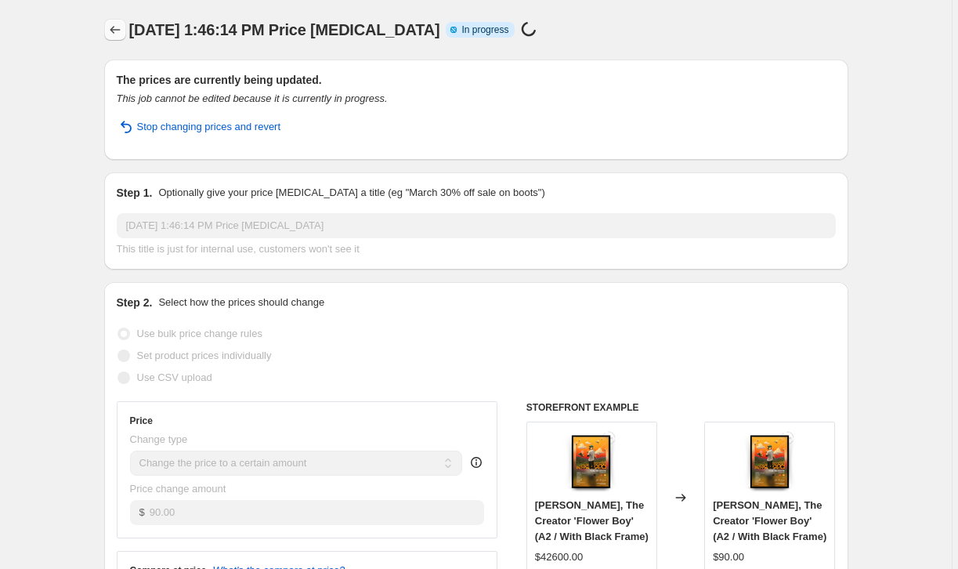
click at [116, 31] on icon "Price change jobs" at bounding box center [115, 30] width 16 height 16
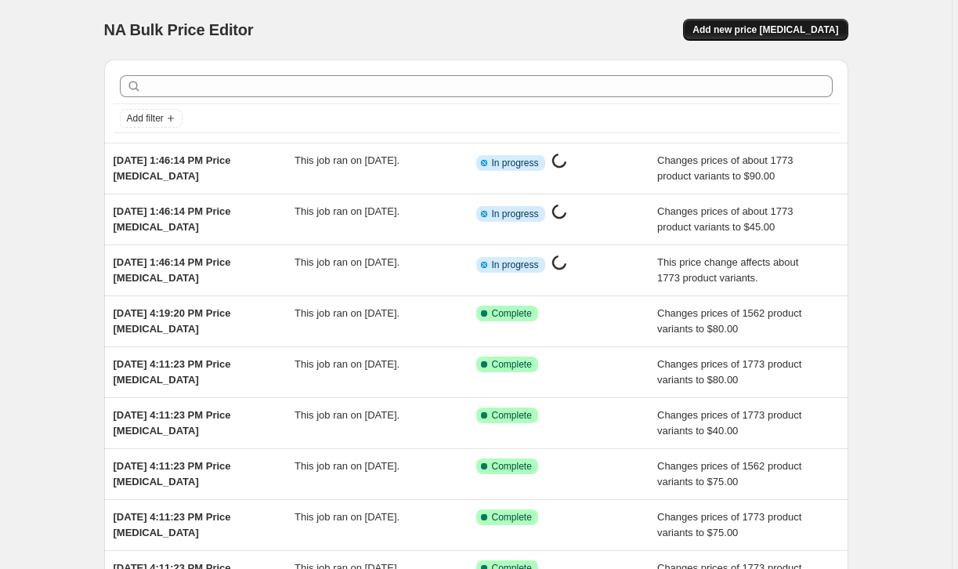
click at [778, 26] on span "Add new price change job" at bounding box center [766, 30] width 146 height 13
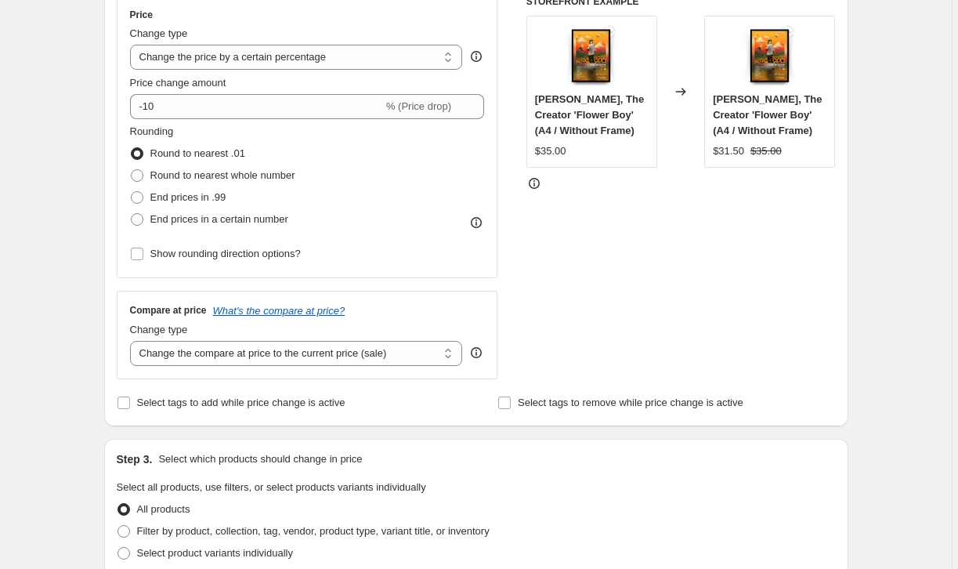
scroll to position [332, 0]
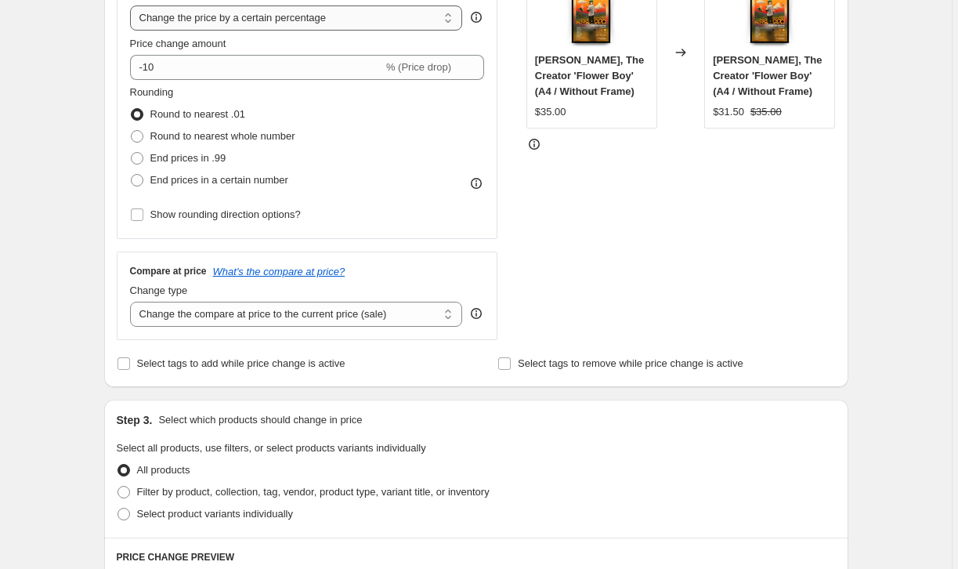
select select "to"
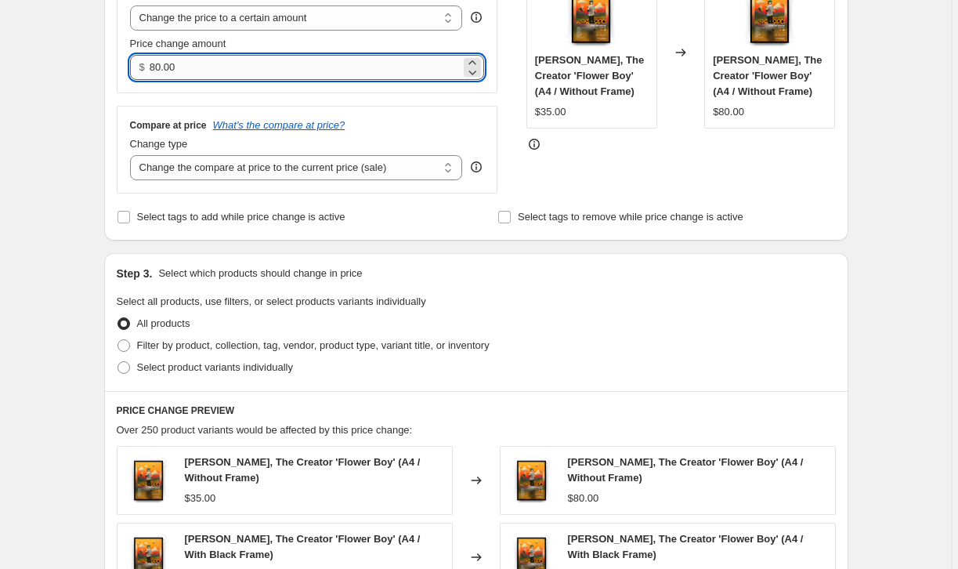
click at [219, 60] on input "80.00" at bounding box center [305, 67] width 311 height 25
type input "90.00"
click at [457, 216] on div "Select tags to add while price change is active Select tags to remove while pri…" at bounding box center [476, 217] width 719 height 22
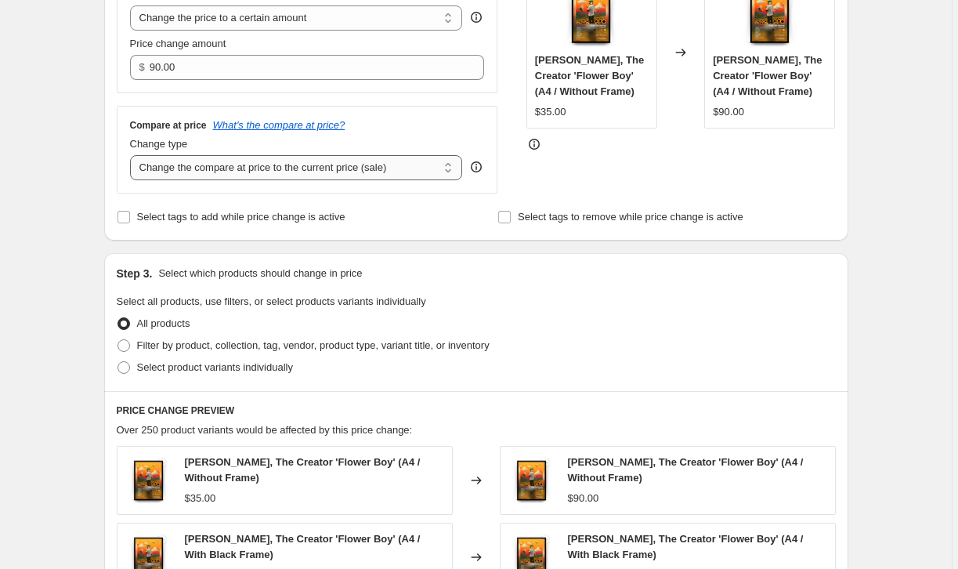
select select "remove"
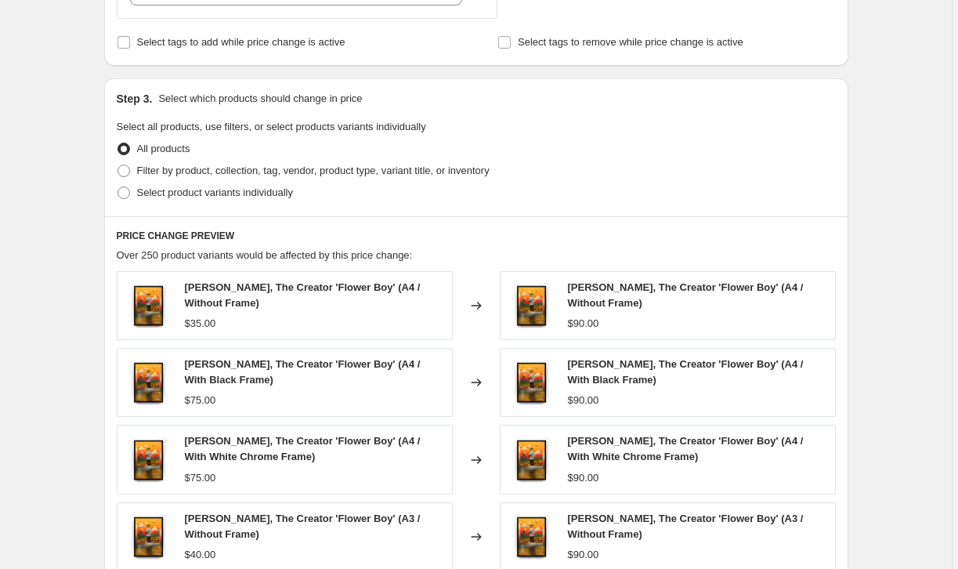
scroll to position [512, 0]
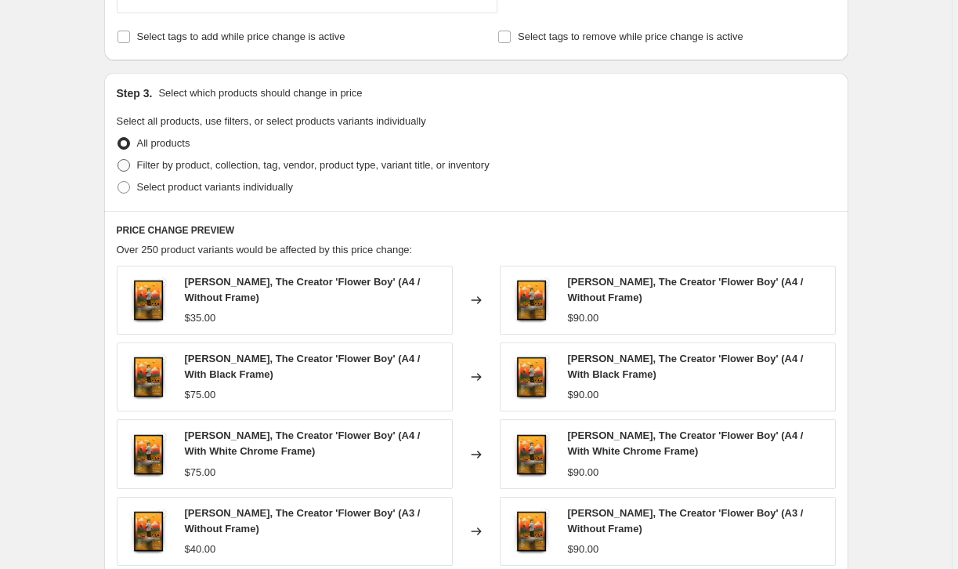
click at [125, 169] on span at bounding box center [124, 165] width 13 height 13
click at [118, 160] on input "Filter by product, collection, tag, vendor, product type, variant title, or inv…" at bounding box center [118, 159] width 1 height 1
radio input "true"
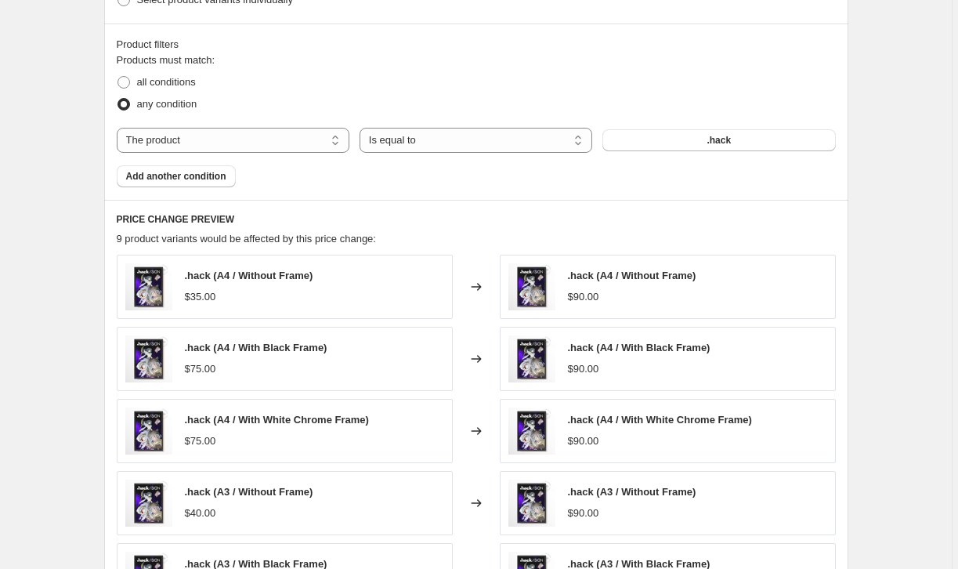
scroll to position [728, 0]
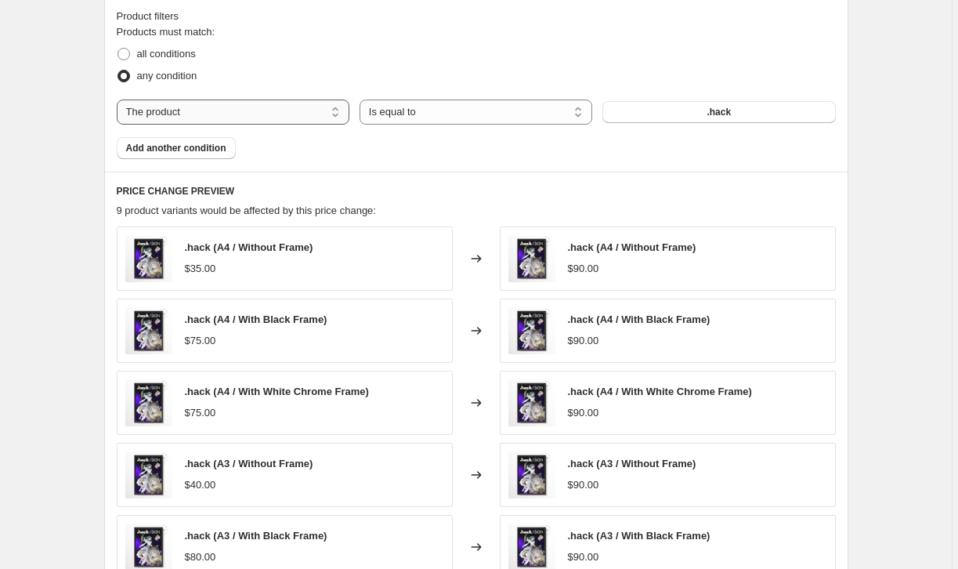
select select "title"
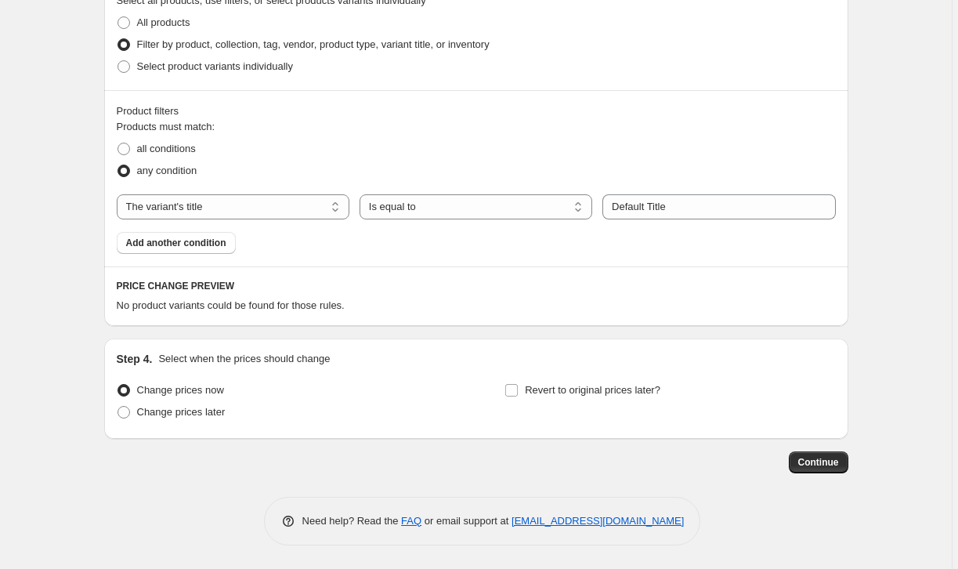
scroll to position [633, 0]
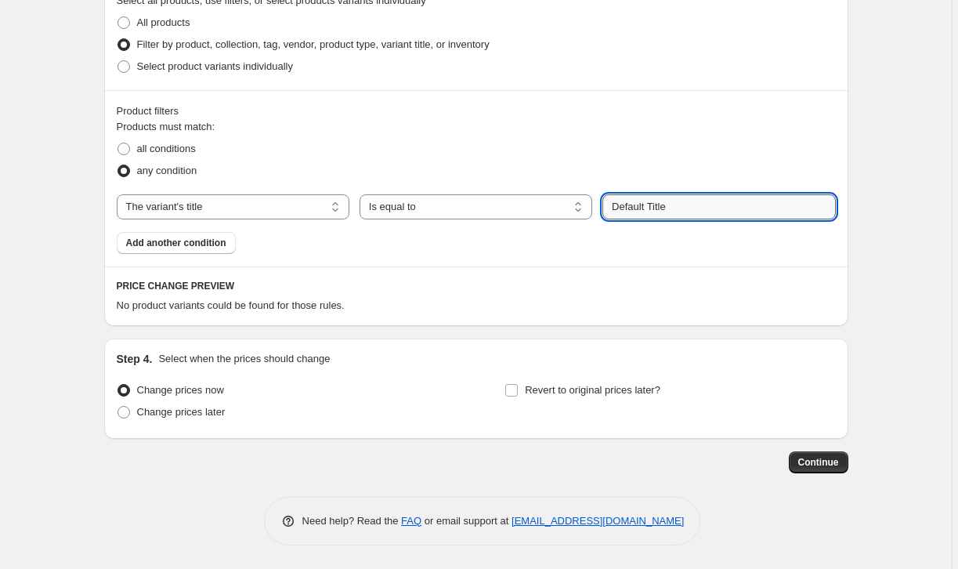
click at [668, 204] on input "Default Title" at bounding box center [719, 206] width 233 height 25
type input "A2"
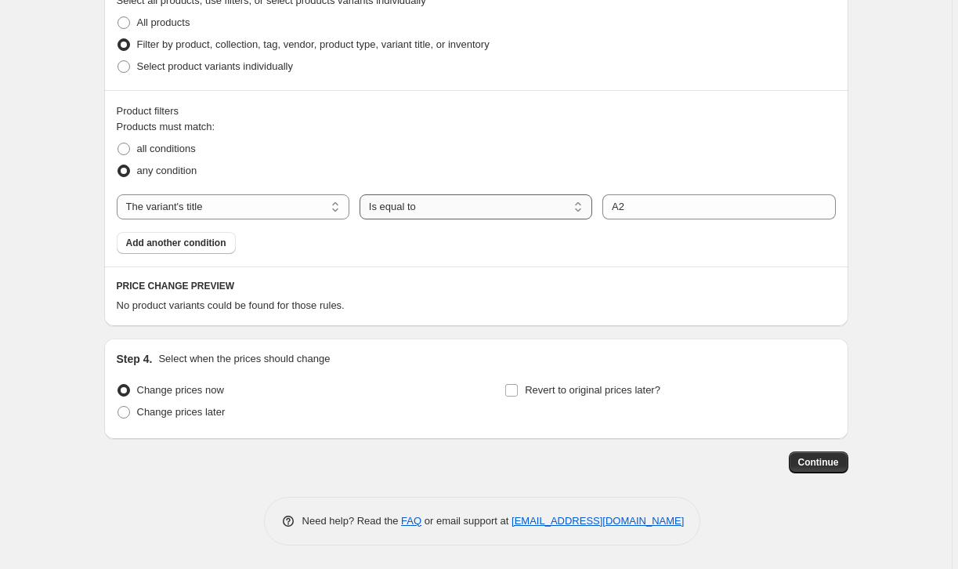
select select "contains"
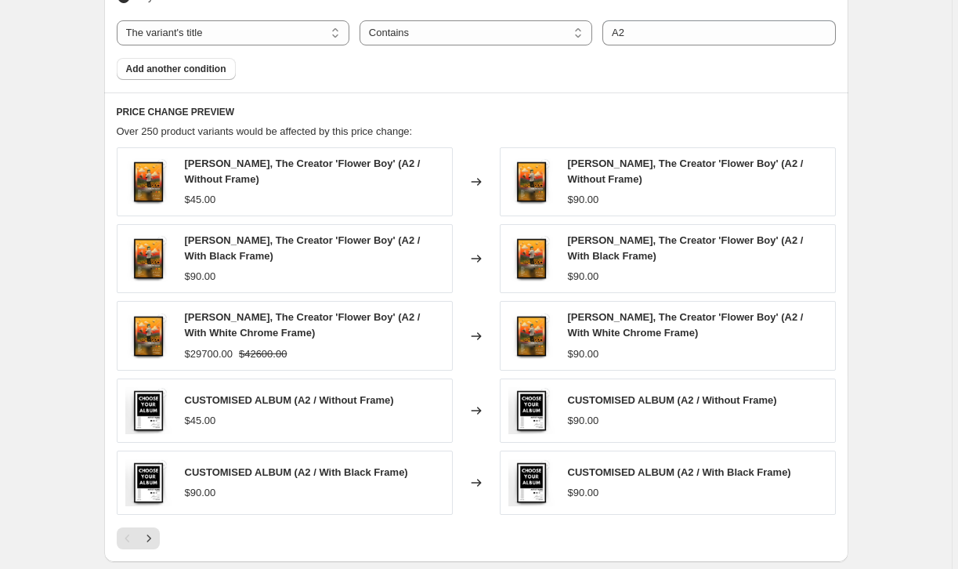
scroll to position [832, 0]
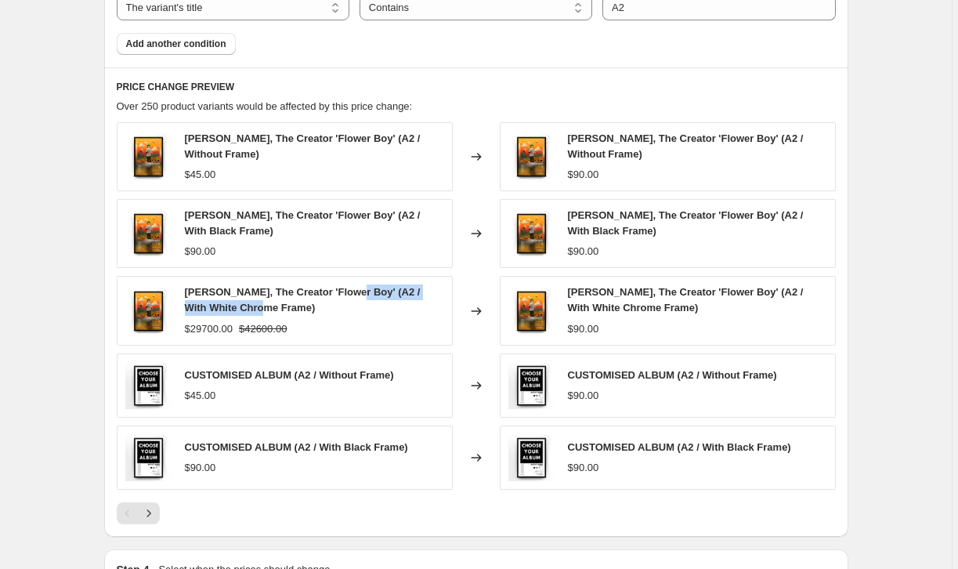
drag, startPoint x: 352, startPoint y: 292, endPoint x: 262, endPoint y: 309, distance: 91.7
click at [262, 309] on span "Tyler, The Creator 'Flower Boy' (A2 / With White Chrome Frame)" at bounding box center [303, 299] width 236 height 27
copy span "A2 / With White Chrome Frame"
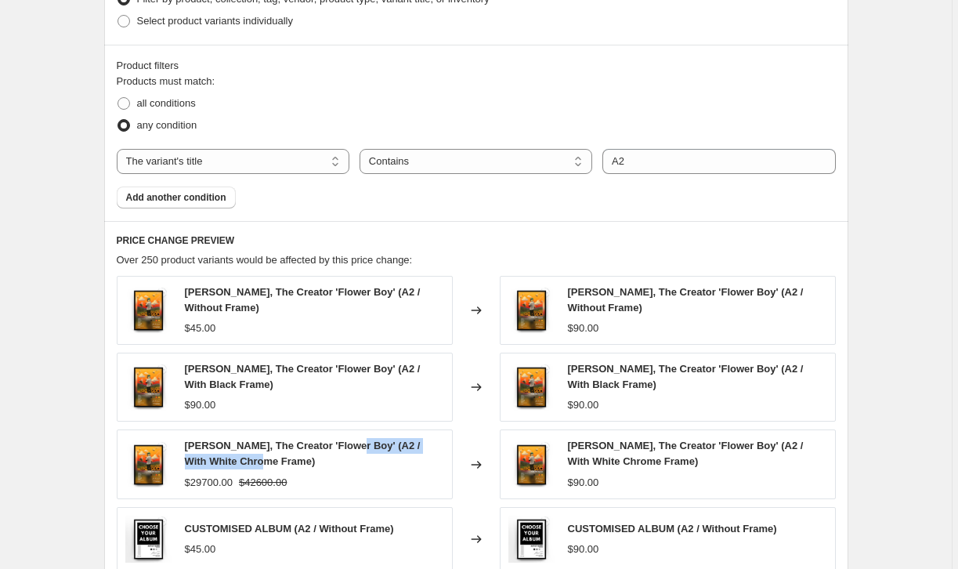
scroll to position [668, 0]
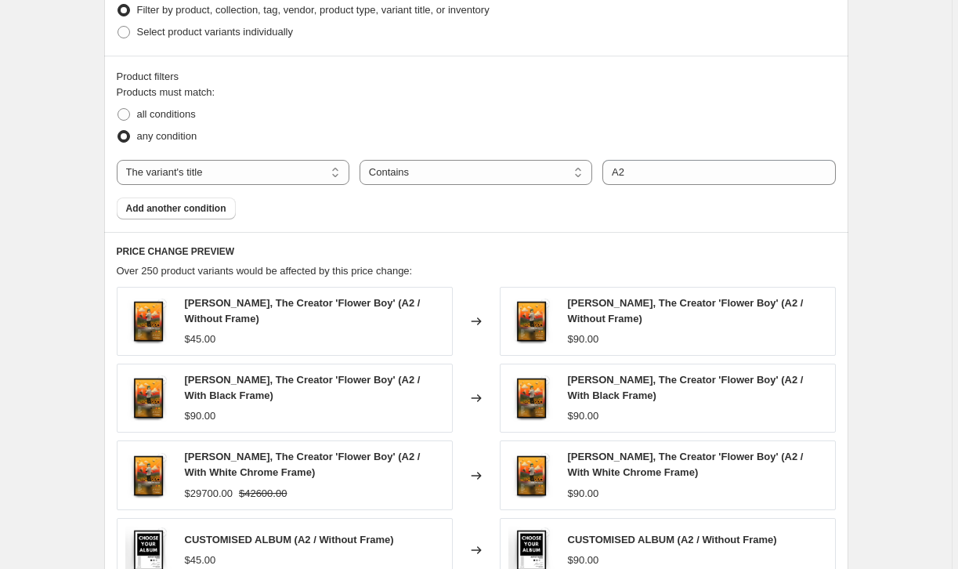
click at [676, 152] on div "Products must match: all conditions any condition The product The product's col…" at bounding box center [476, 152] width 719 height 135
click at [676, 168] on input "A2" at bounding box center [719, 172] width 233 height 25
paste input "/ With White Chrome Frame"
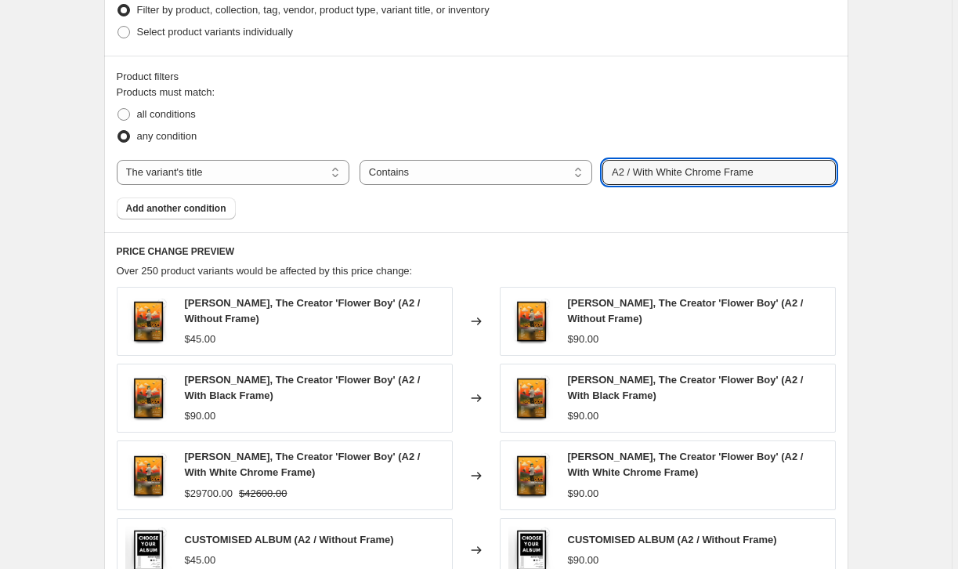
type input "A2 / With White Chrome Frame"
click at [921, 183] on div "Create new price change job. This page is ready Create new price change job Dra…" at bounding box center [476, 138] width 952 height 1612
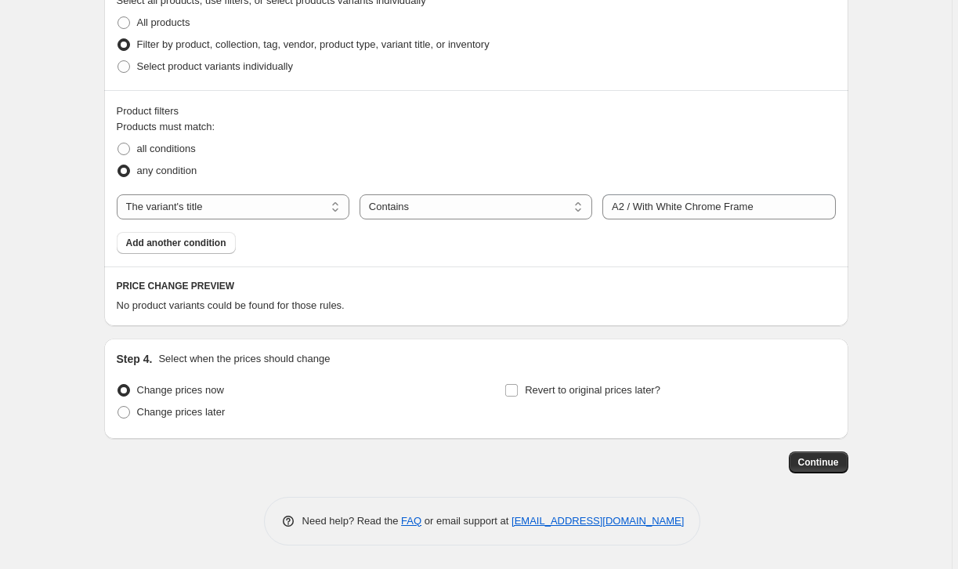
scroll to position [627, 0]
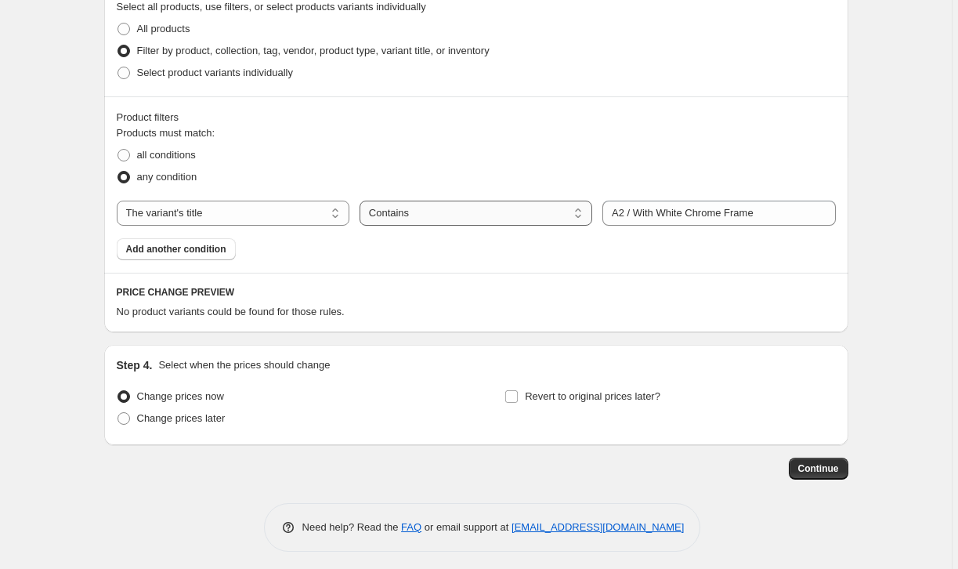
select select "equal"
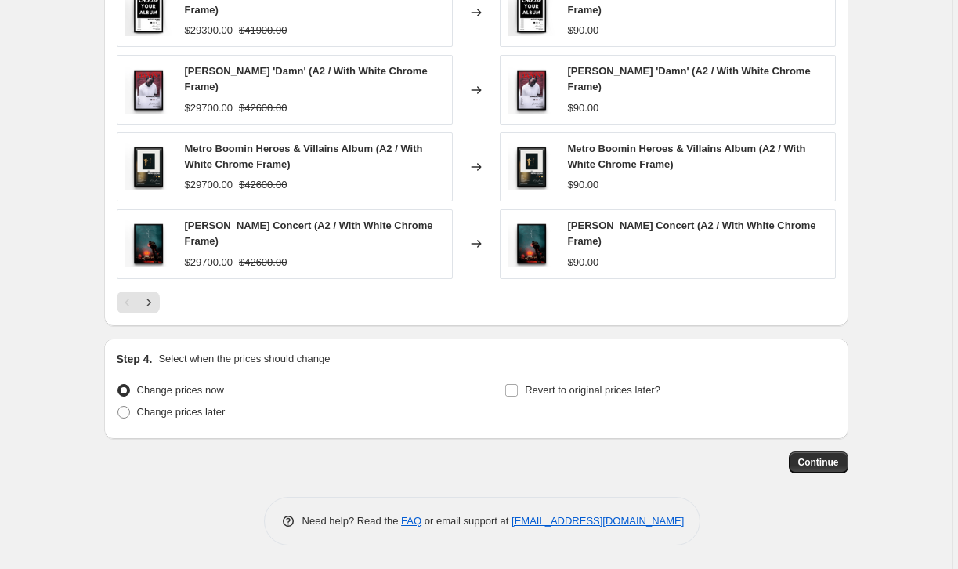
scroll to position [1053, 0]
click at [835, 466] on span "Continue" at bounding box center [818, 462] width 41 height 13
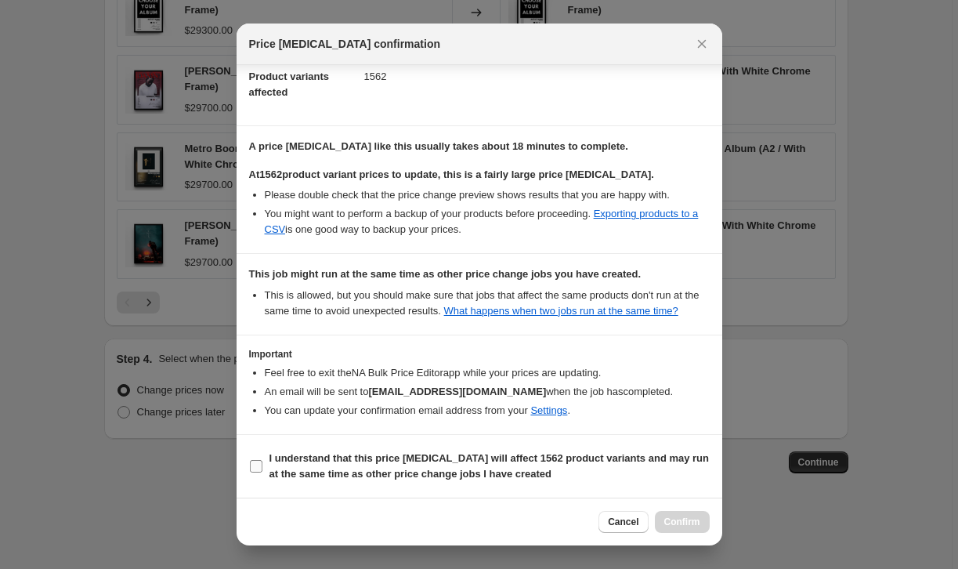
scroll to position [193, 0]
click at [261, 464] on input "I understand that this price change job will affect 1562 product variants and m…" at bounding box center [256, 466] width 13 height 13
checkbox input "true"
click at [702, 522] on button "Confirm" at bounding box center [682, 522] width 55 height 22
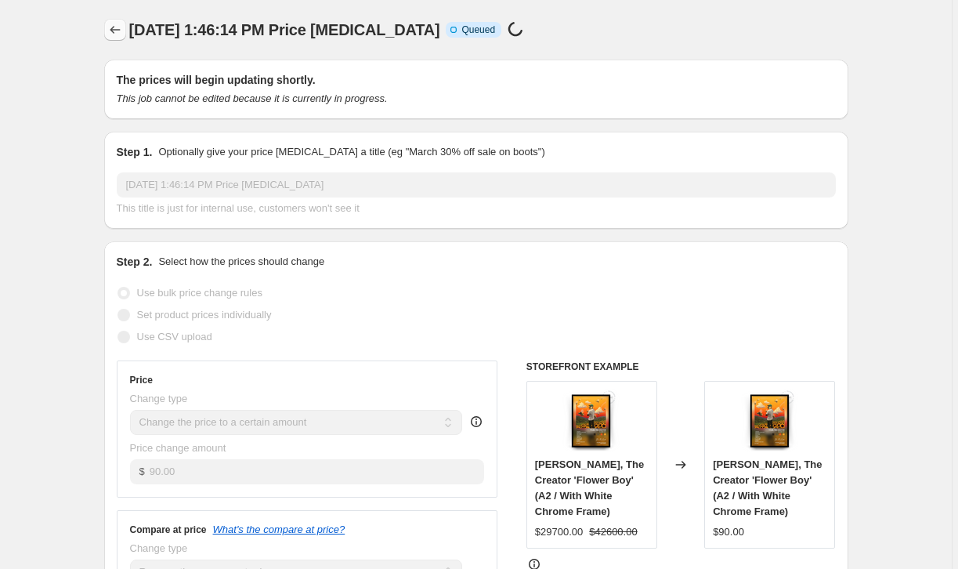
click at [108, 30] on button "Price change jobs" at bounding box center [115, 30] width 22 height 22
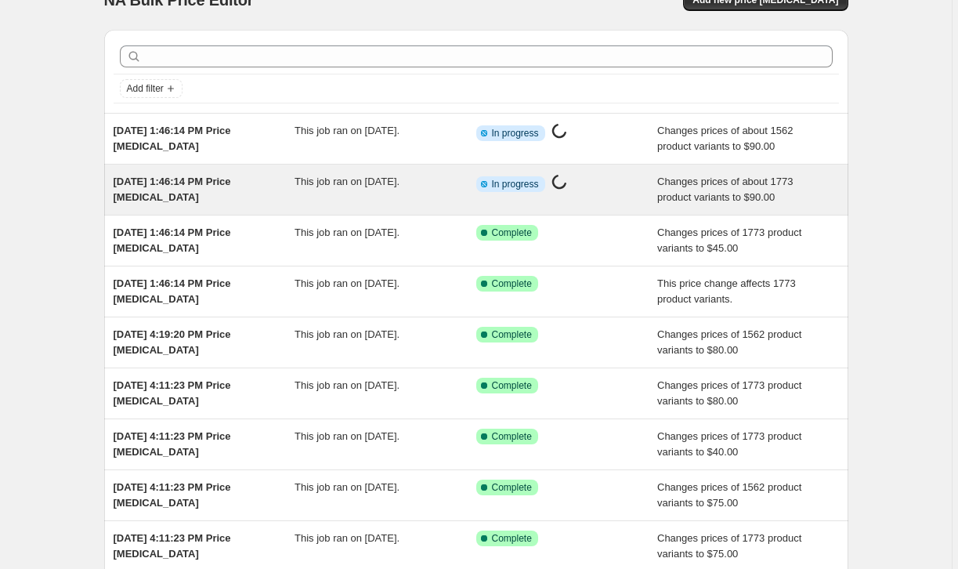
scroll to position [31, 0]
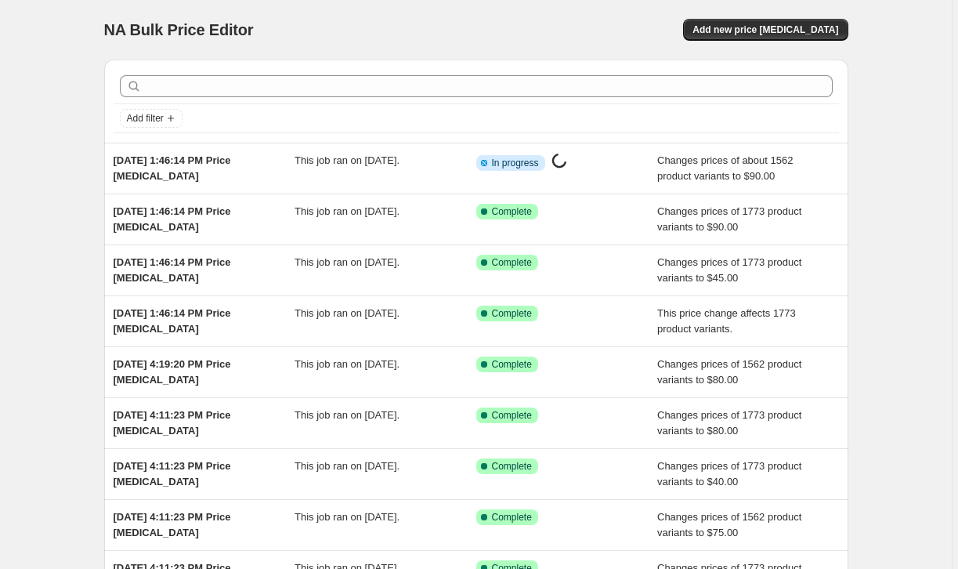
click at [335, 71] on div at bounding box center [477, 86] width 726 height 34
click at [319, 17] on div "NA Bulk Price Editor. This page is ready NA Bulk Price Editor Add new price [ME…" at bounding box center [476, 30] width 744 height 60
click at [319, 17] on div "NA Bulk Price Editor. This page is ready NA Bulk Price Editor Add new price cha…" at bounding box center [476, 30] width 744 height 60
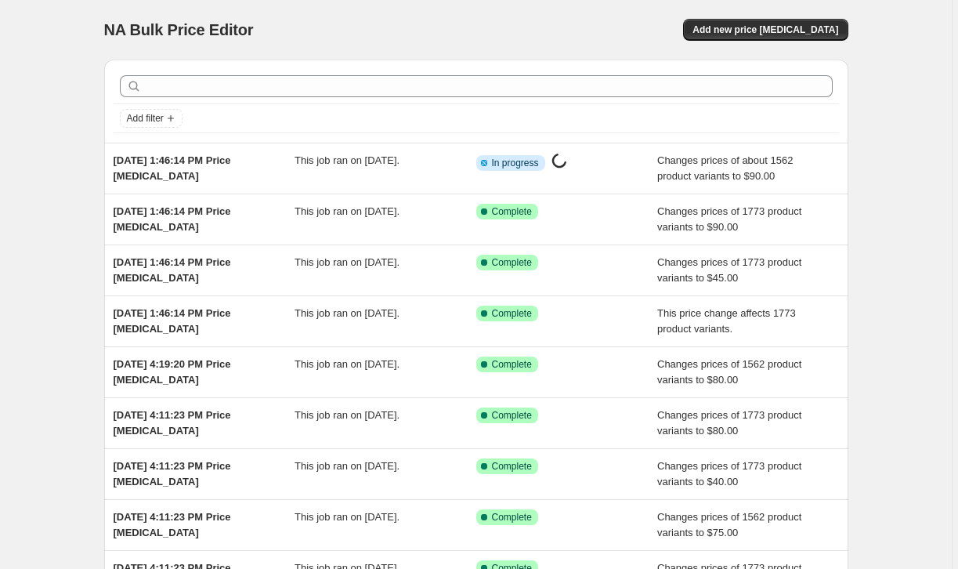
click at [63, 62] on div "NA Bulk Price Editor. This page is ready NA Bulk Price Editor Add new price cha…" at bounding box center [476, 403] width 952 height 807
